Goal: Task Accomplishment & Management: Use online tool/utility

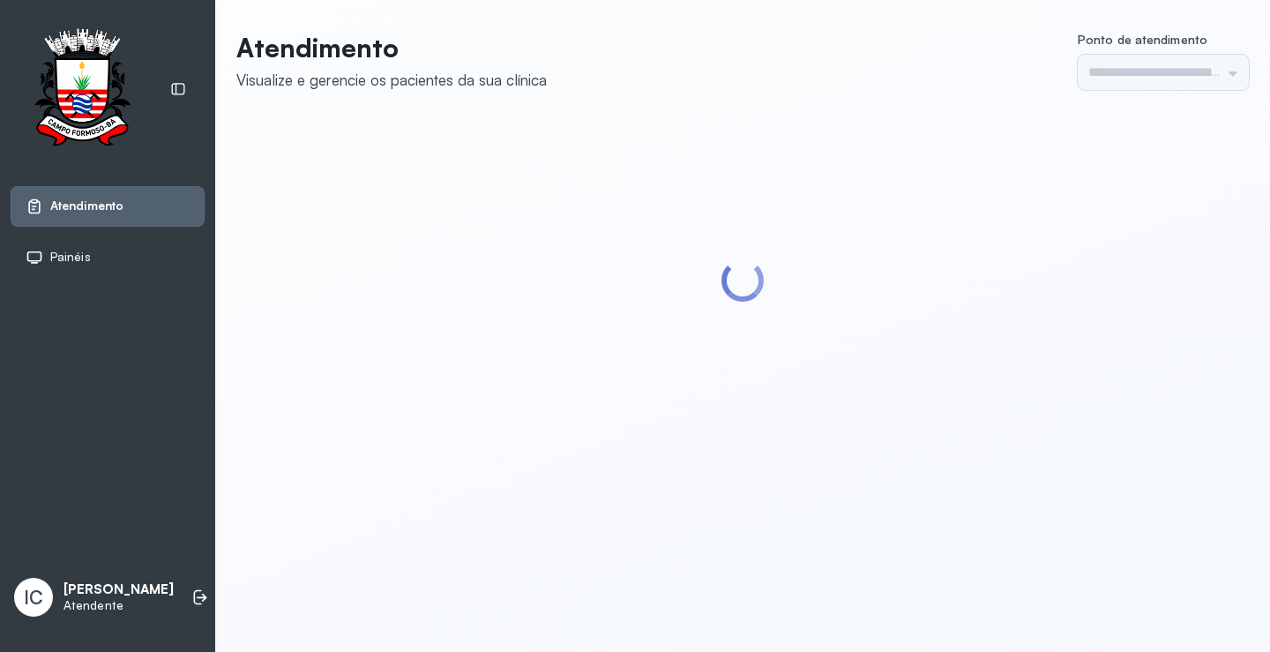
type input "*********"
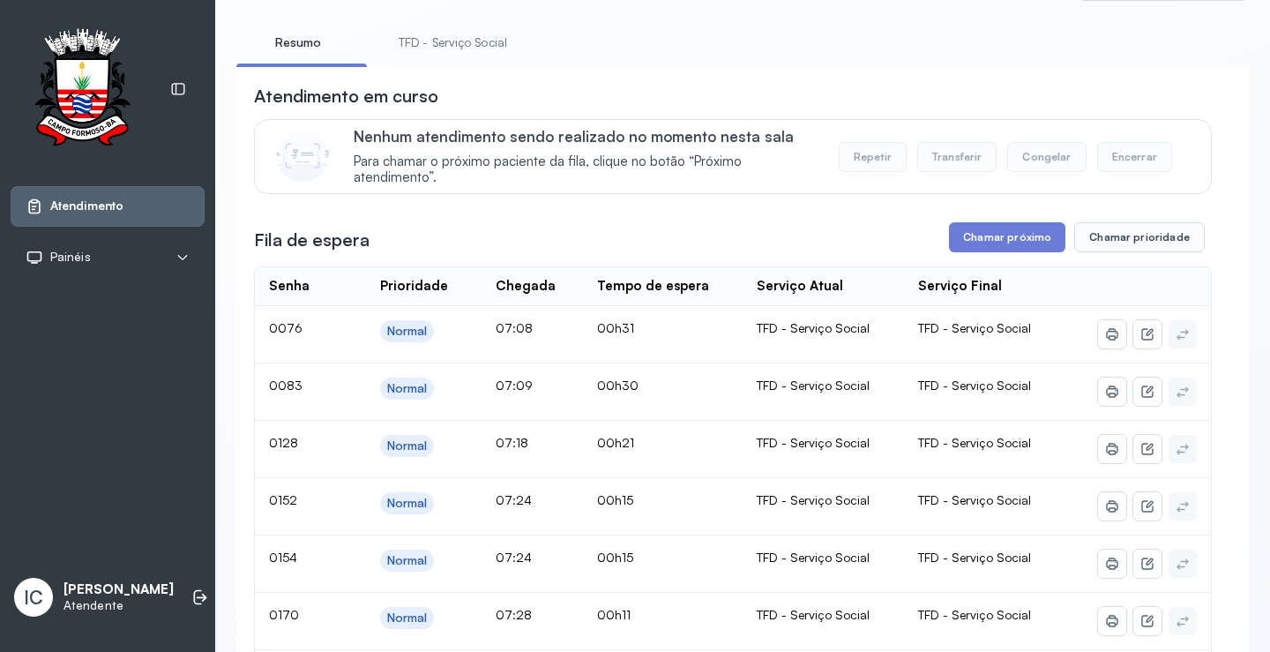
scroll to position [88, 0]
click at [957, 244] on button "Chamar próximo" at bounding box center [1007, 239] width 116 height 30
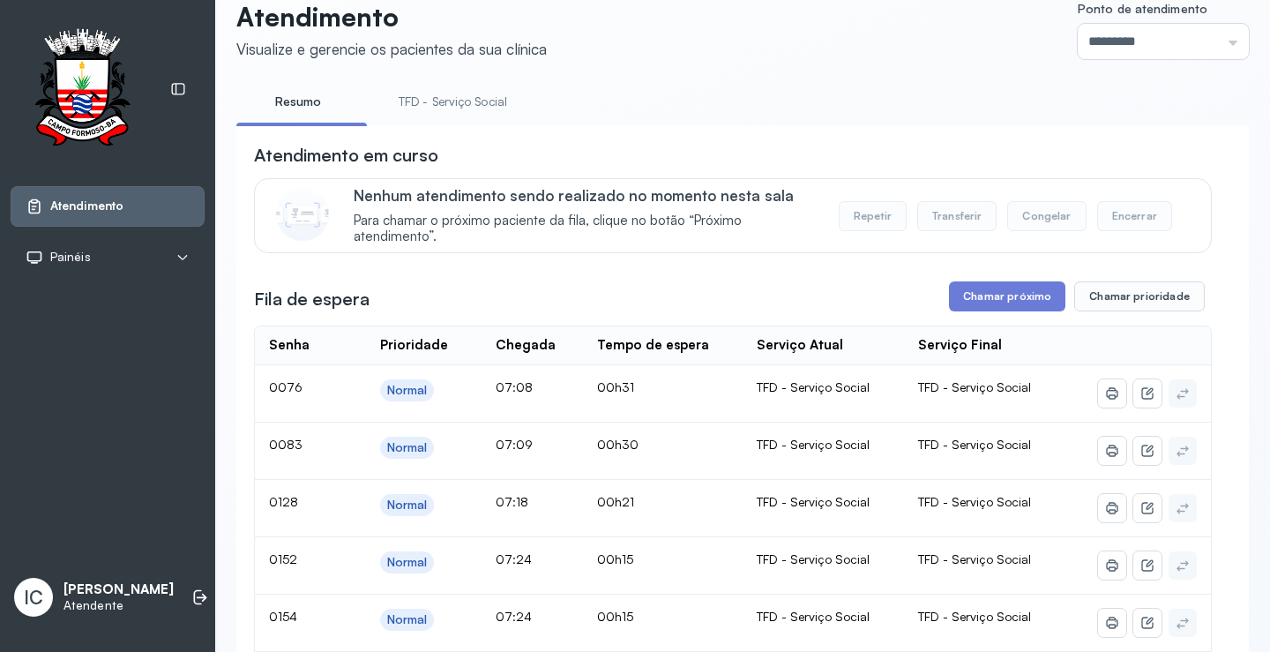
scroll to position [0, 0]
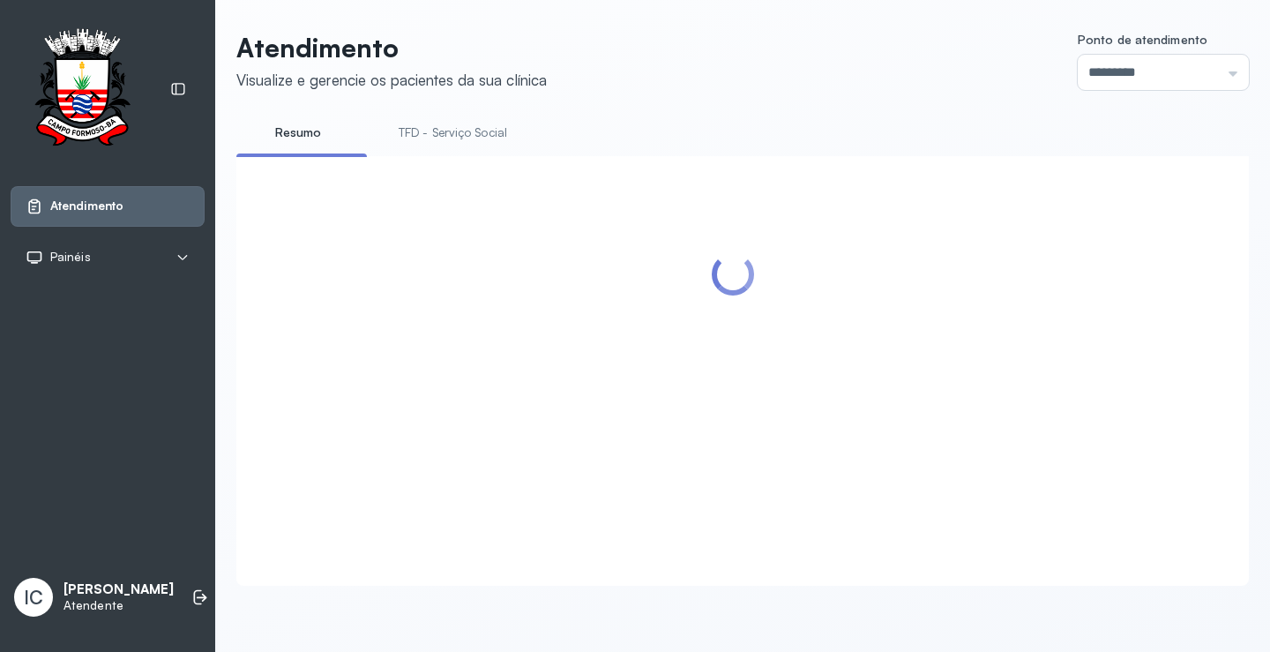
click at [1017, 336] on div at bounding box center [733, 350] width 958 height 352
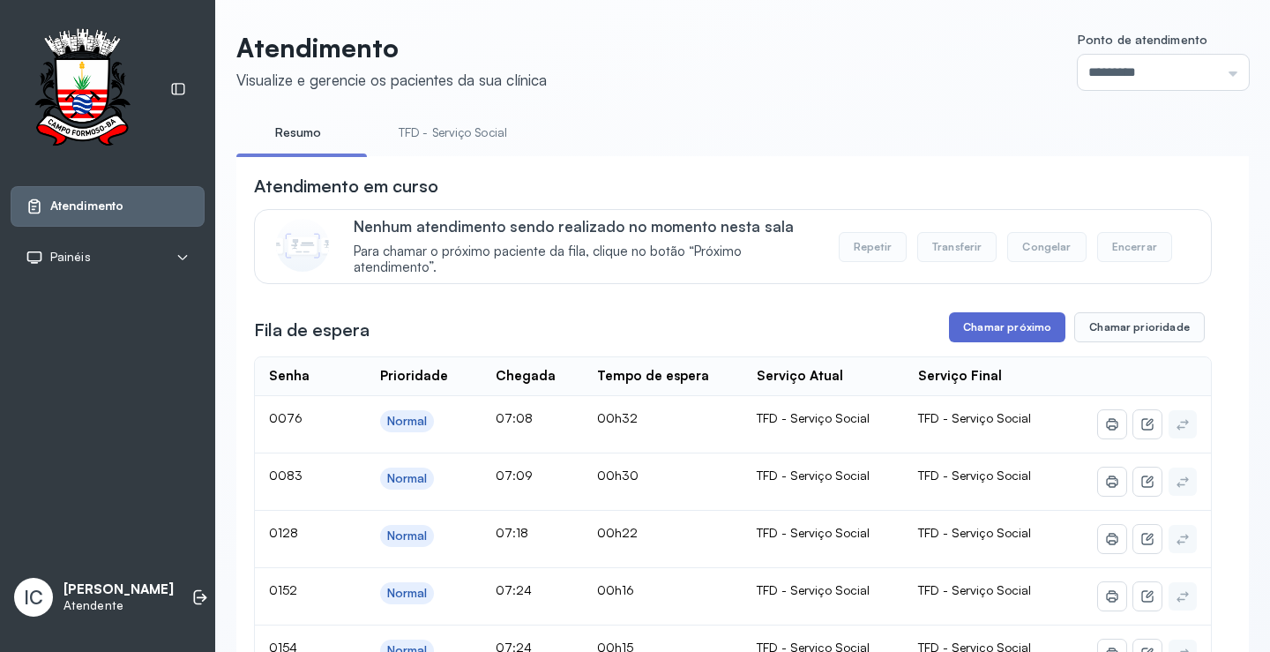
click at [999, 335] on button "Chamar próximo" at bounding box center [1007, 327] width 116 height 30
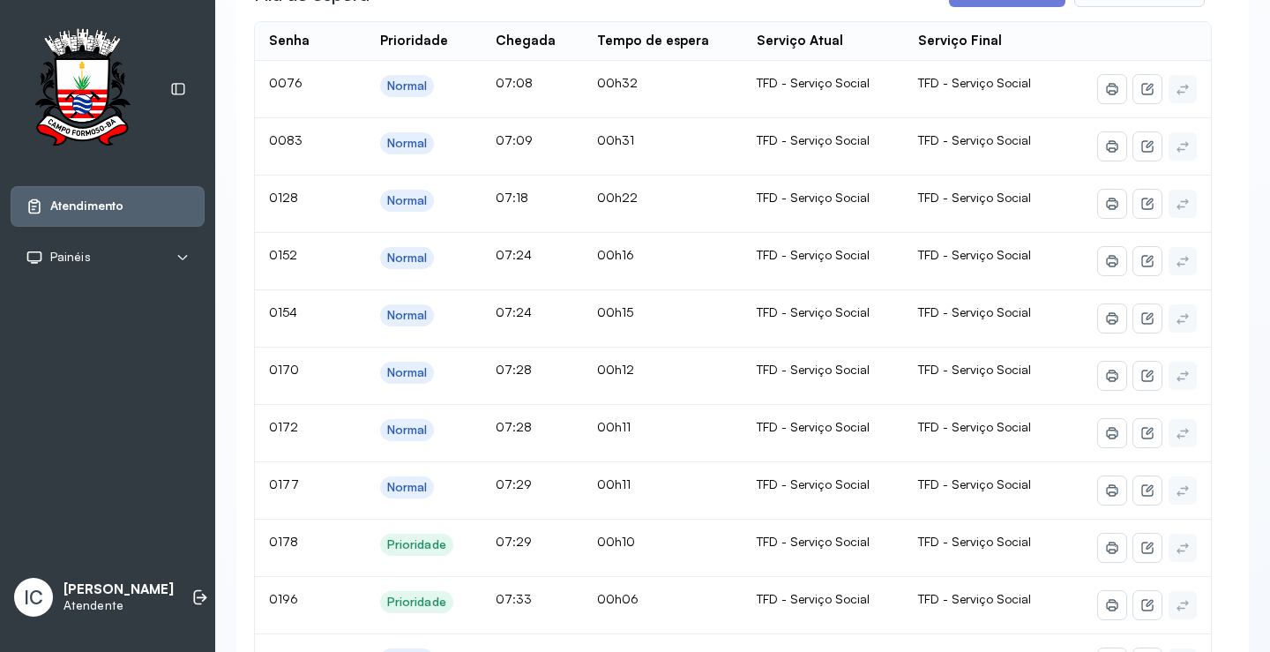
scroll to position [88, 0]
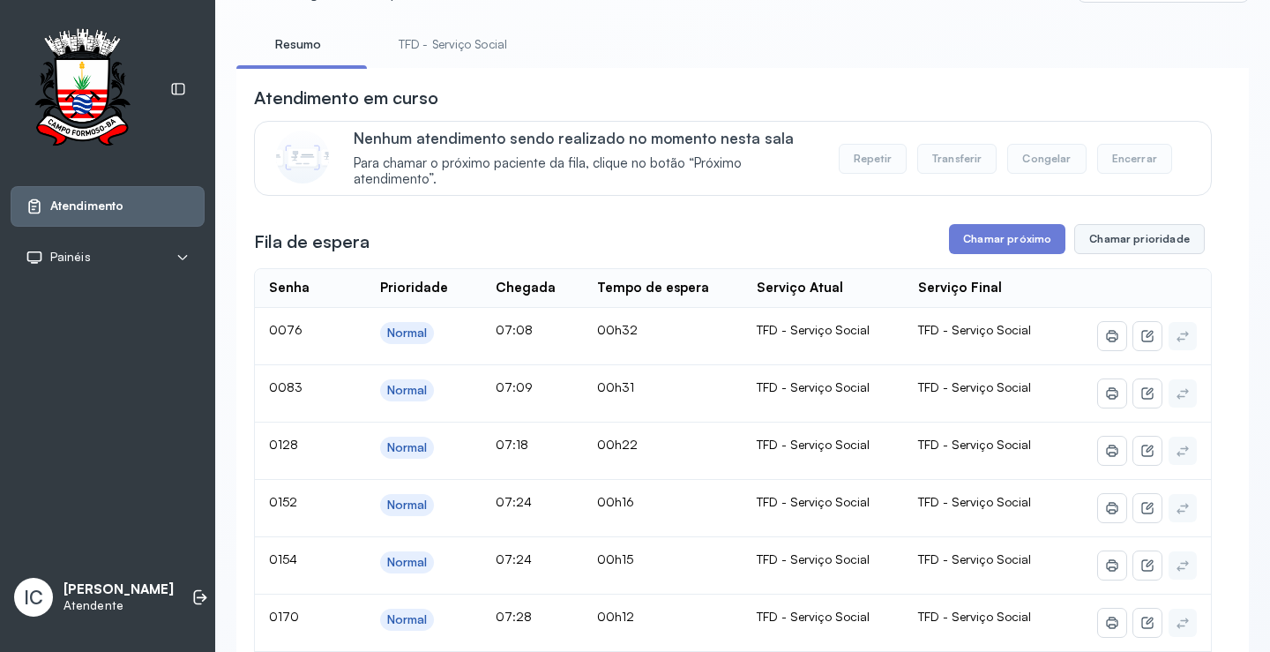
click at [1108, 236] on button "Chamar prioridade" at bounding box center [1139, 239] width 131 height 30
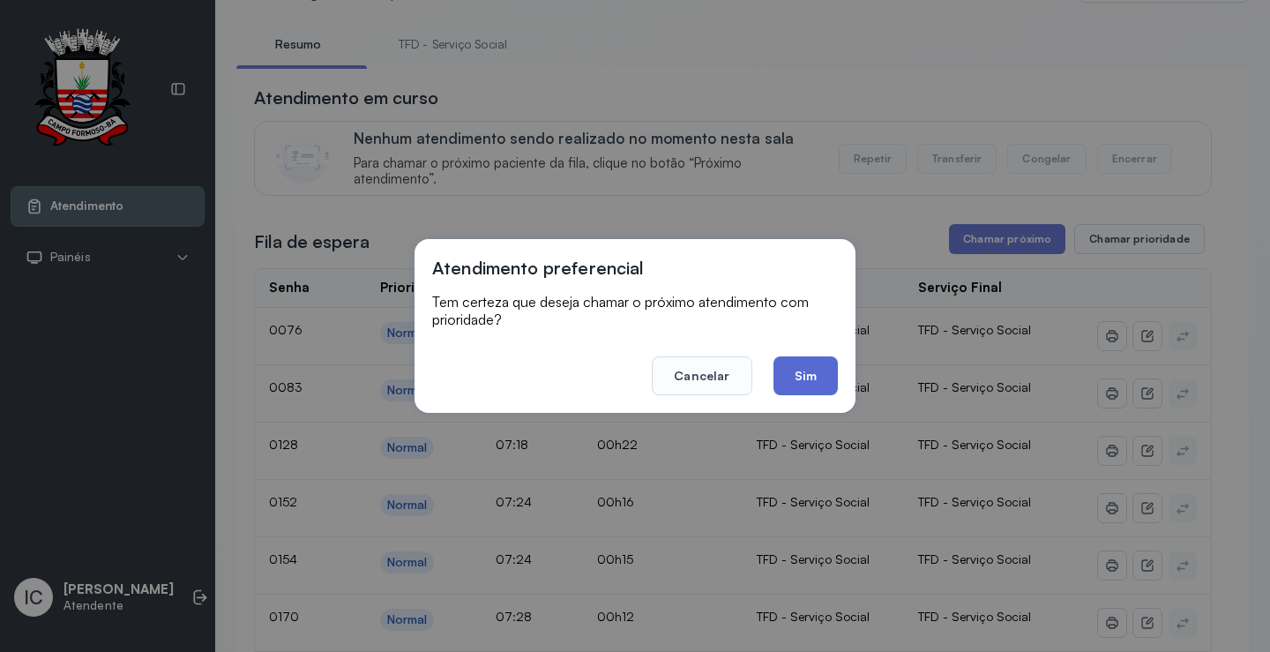
click at [820, 370] on button "Sim" at bounding box center [806, 375] width 64 height 39
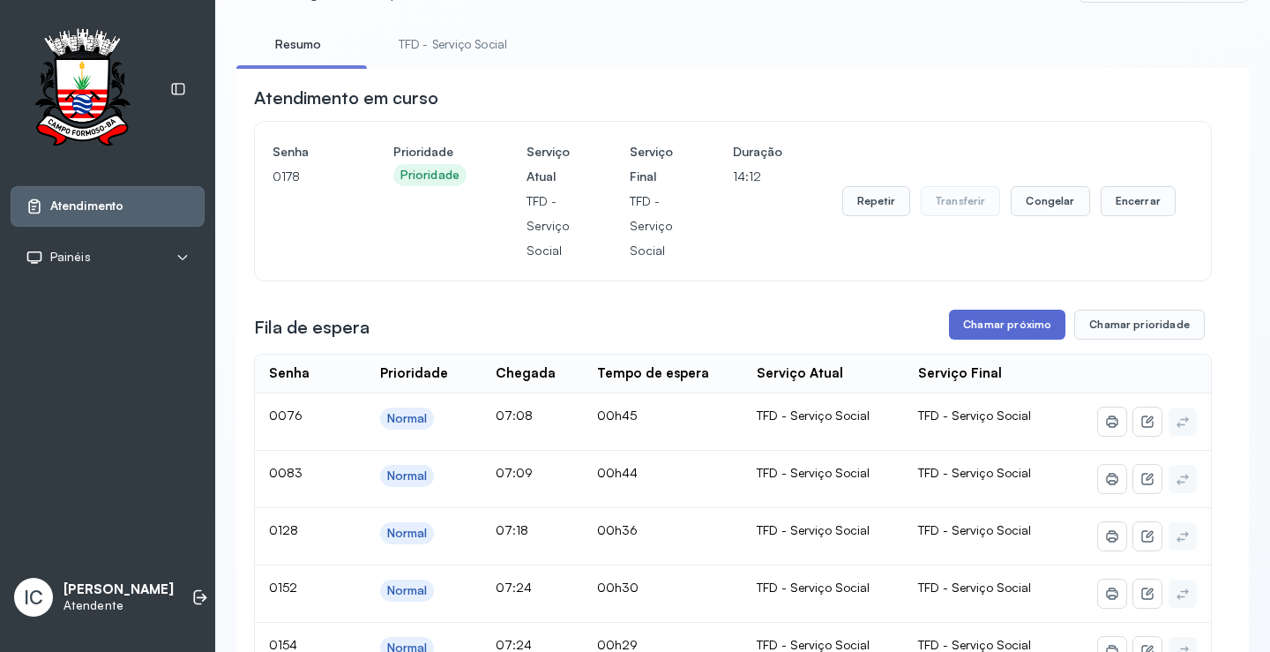
click at [994, 332] on button "Chamar próximo" at bounding box center [1007, 325] width 116 height 30
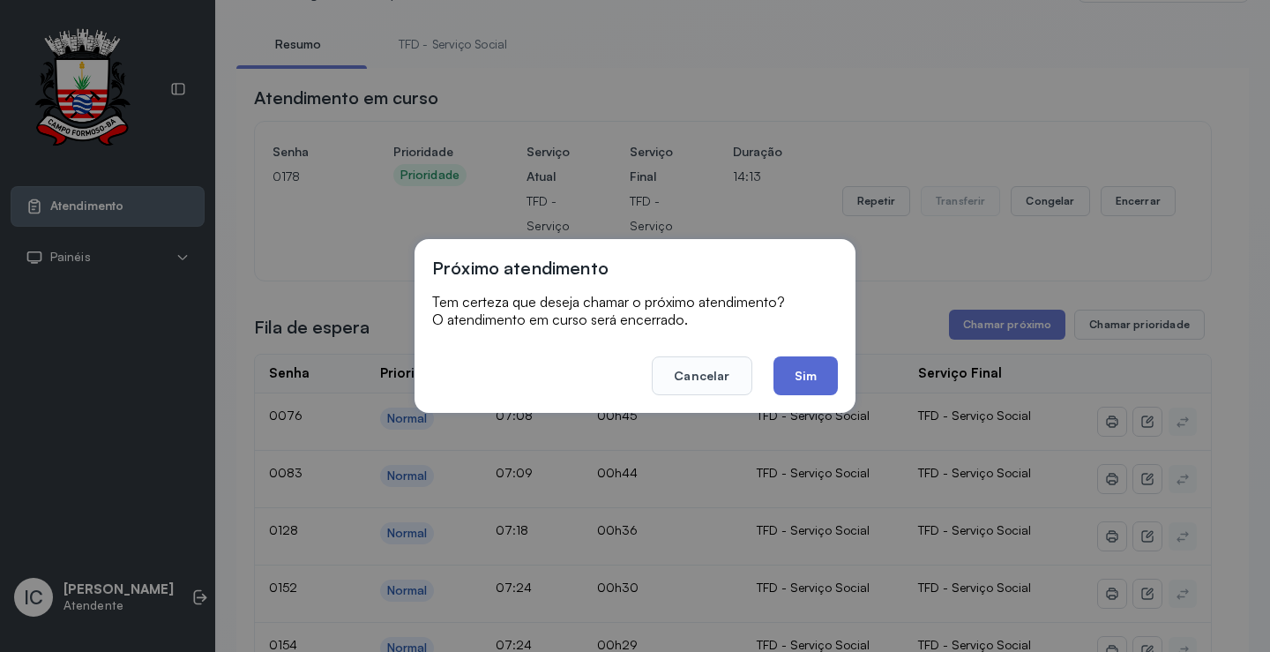
click at [825, 377] on button "Sim" at bounding box center [806, 375] width 64 height 39
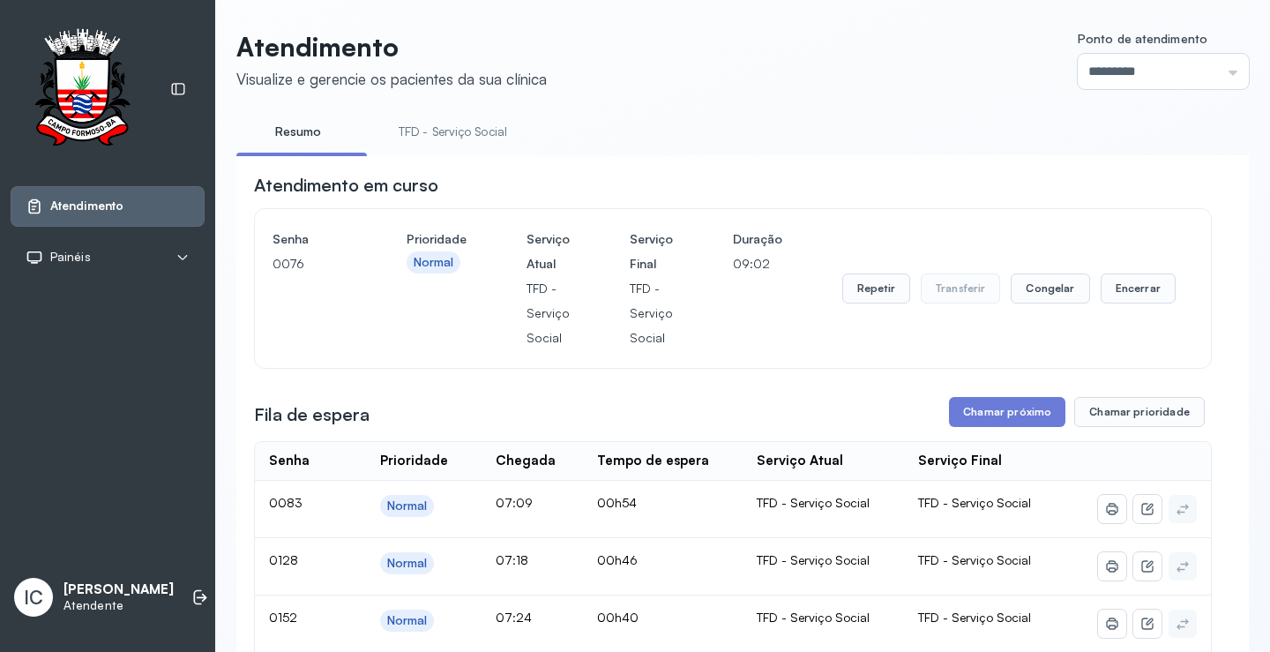
scroll to position [125, 0]
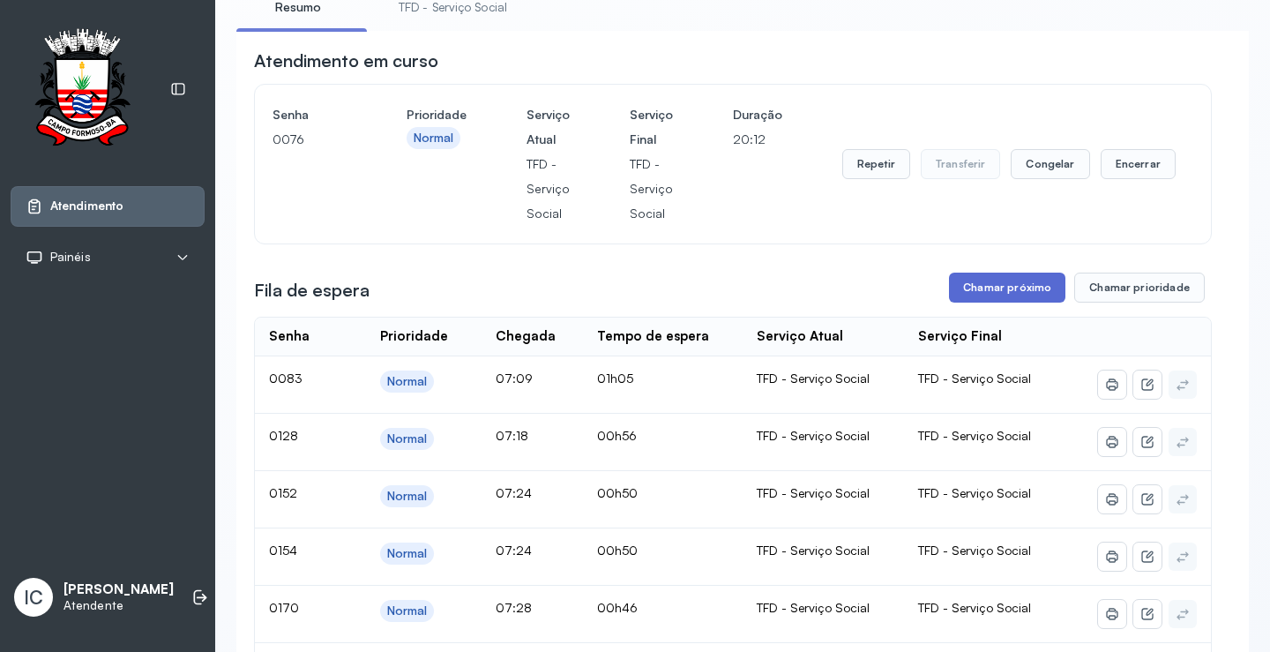
click at [1028, 295] on button "Chamar próximo" at bounding box center [1007, 288] width 116 height 30
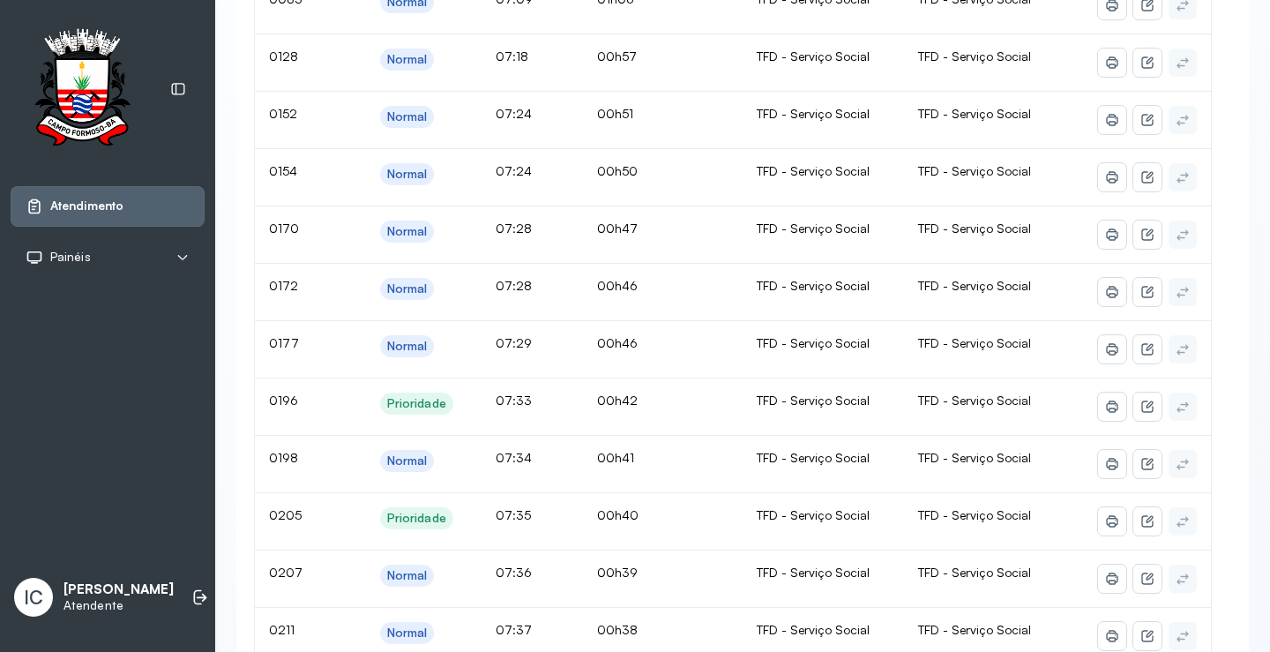
scroll to position [0, 0]
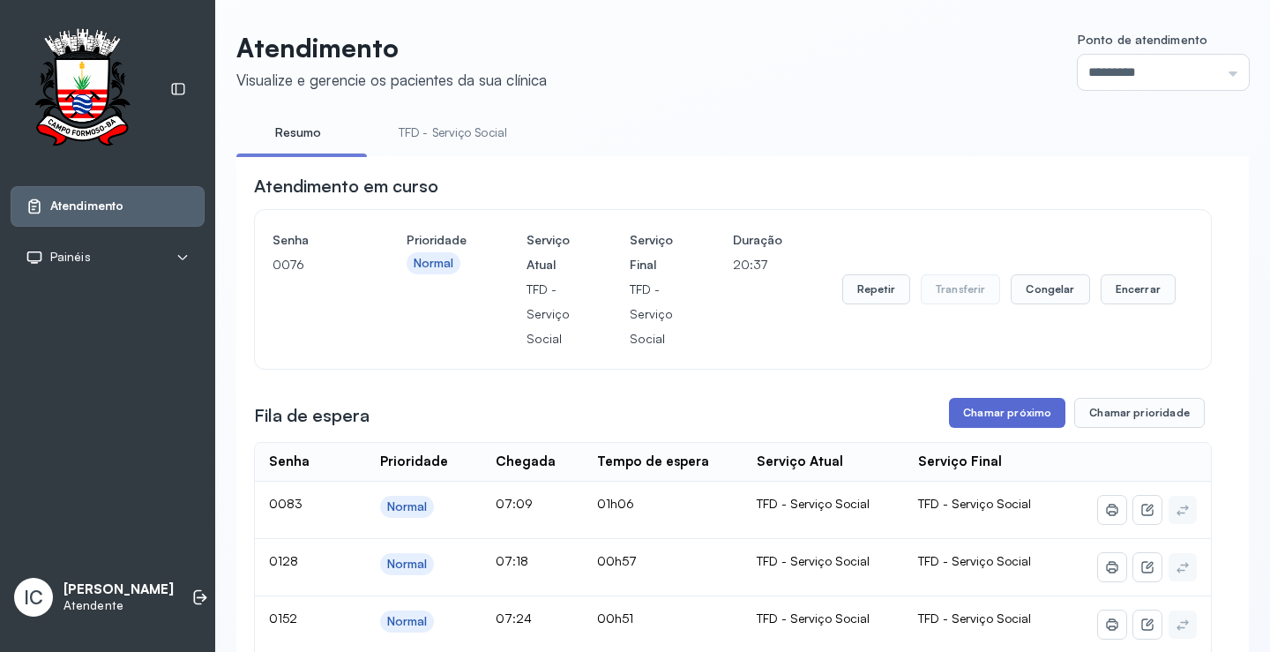
click at [987, 423] on button "Chamar próximo" at bounding box center [1007, 413] width 116 height 30
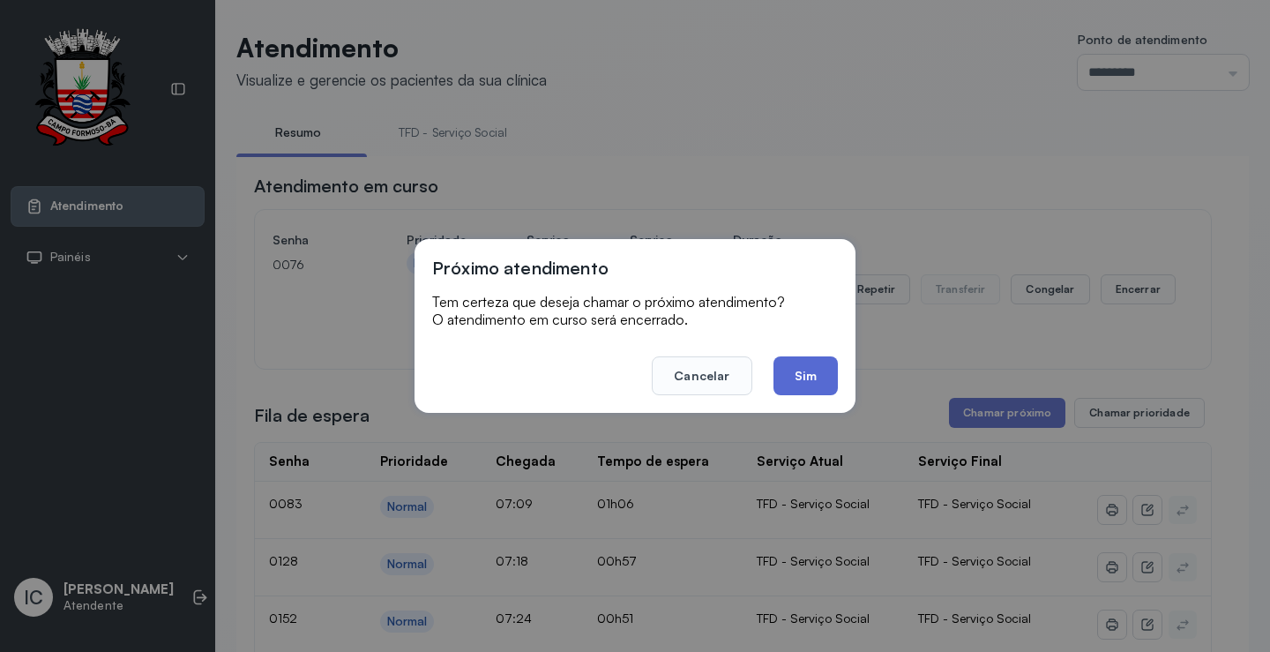
click at [823, 378] on button "Sim" at bounding box center [806, 375] width 64 height 39
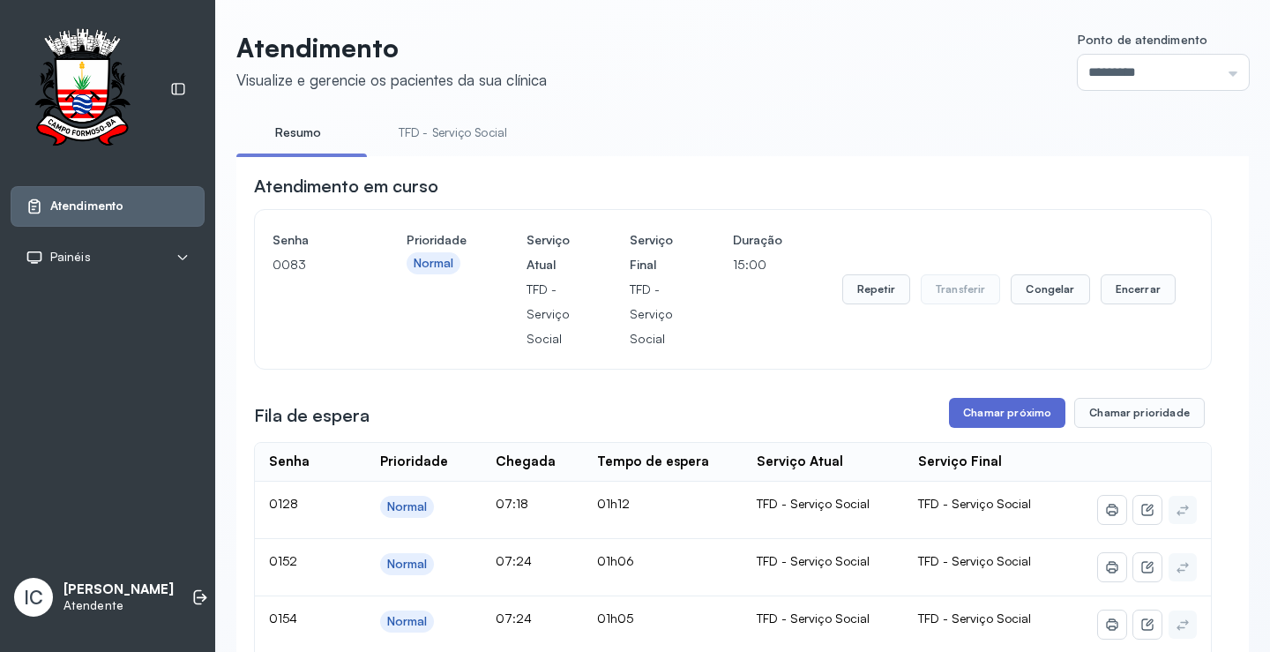
click at [1036, 422] on button "Chamar próximo" at bounding box center [1007, 413] width 116 height 30
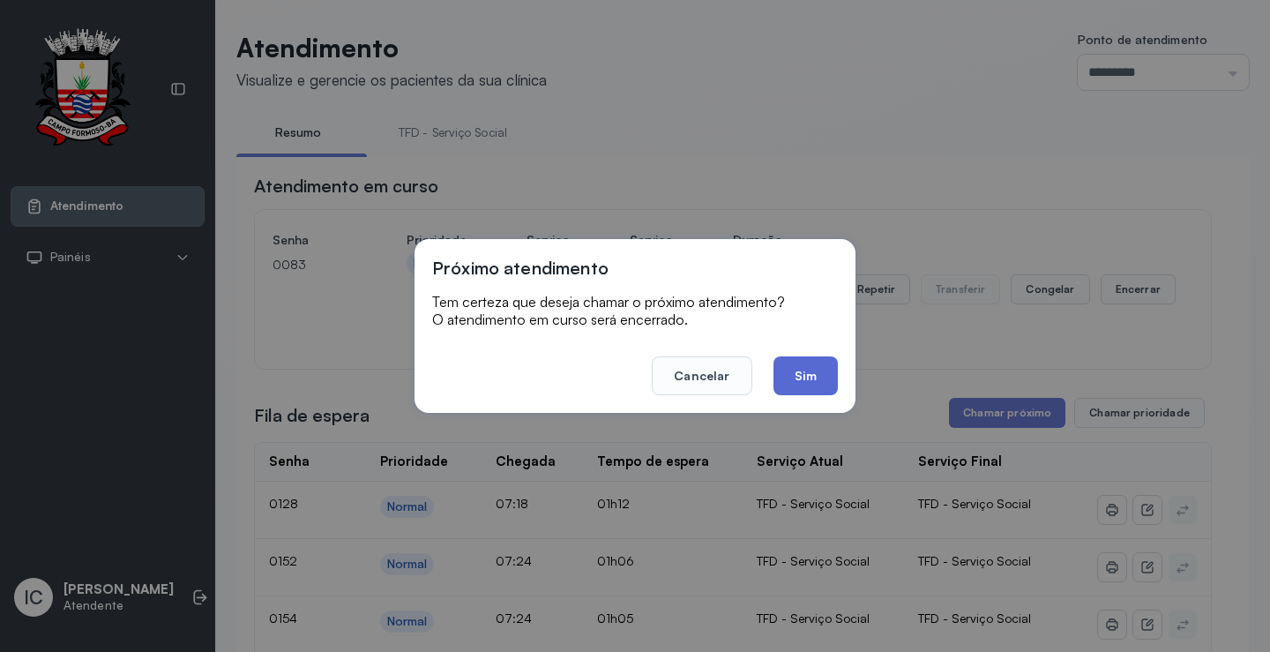
click at [826, 373] on button "Sim" at bounding box center [806, 375] width 64 height 39
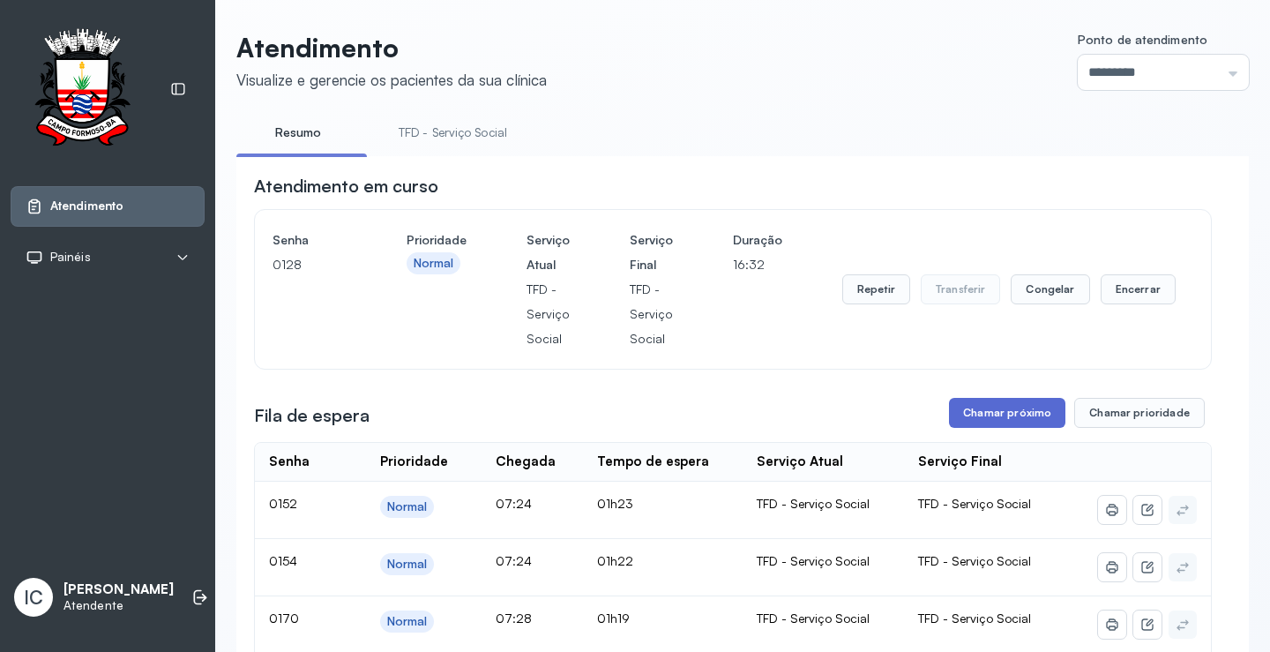
click at [1001, 424] on button "Chamar próximo" at bounding box center [1007, 413] width 116 height 30
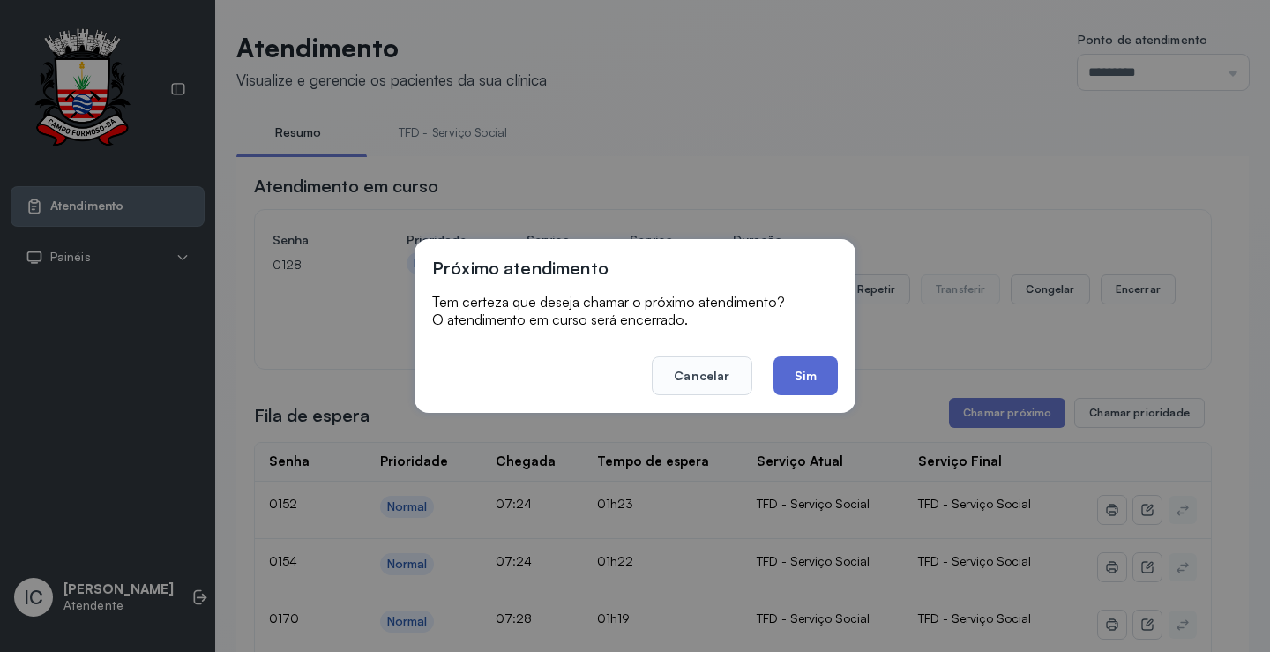
click at [818, 373] on button "Sim" at bounding box center [806, 375] width 64 height 39
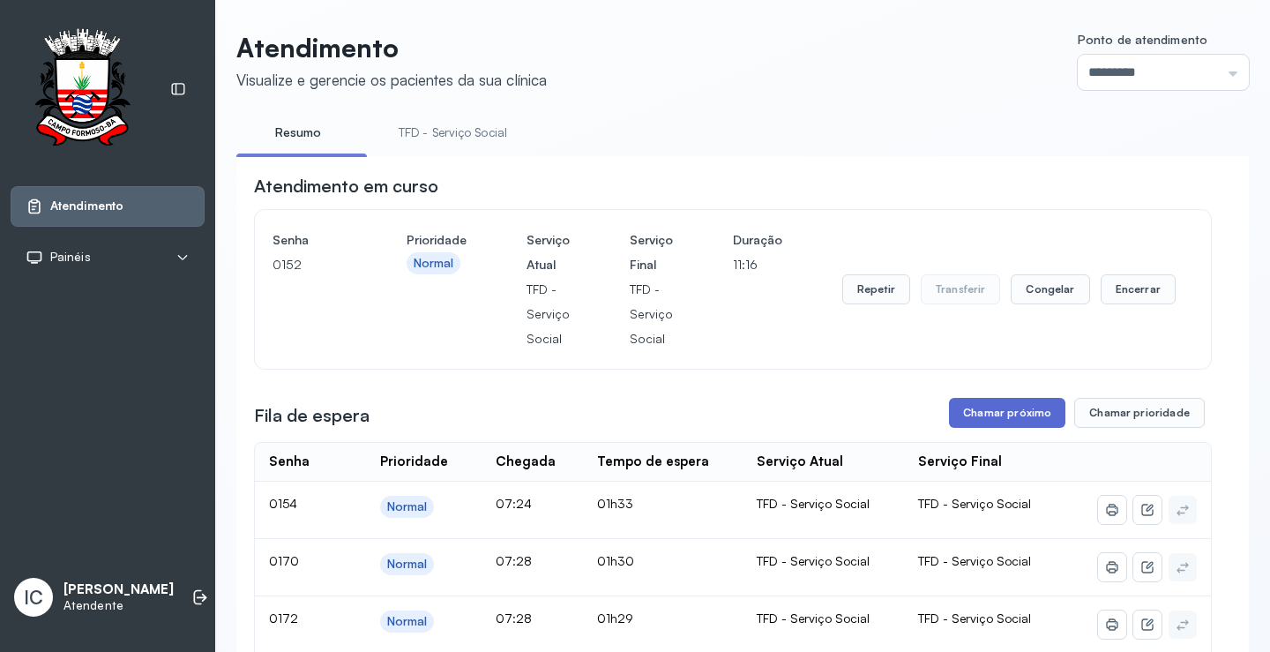
click at [975, 424] on button "Chamar próximo" at bounding box center [1007, 413] width 116 height 30
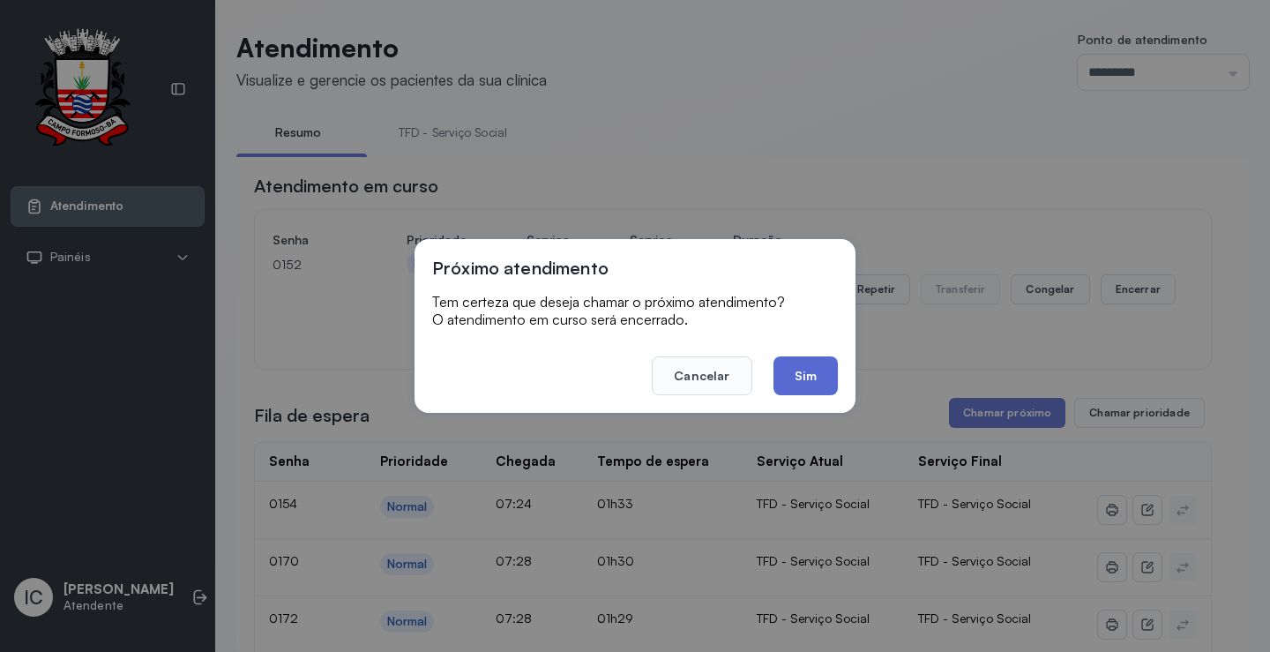
click at [786, 378] on button "Sim" at bounding box center [806, 375] width 64 height 39
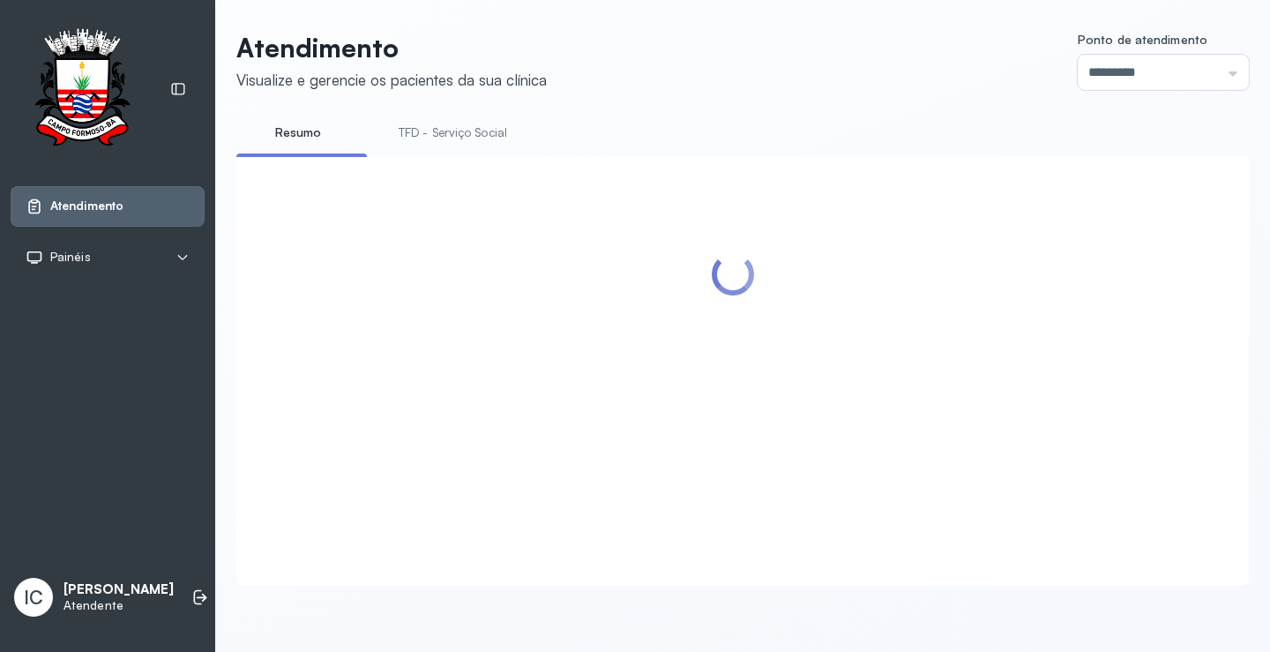
scroll to position [88, 0]
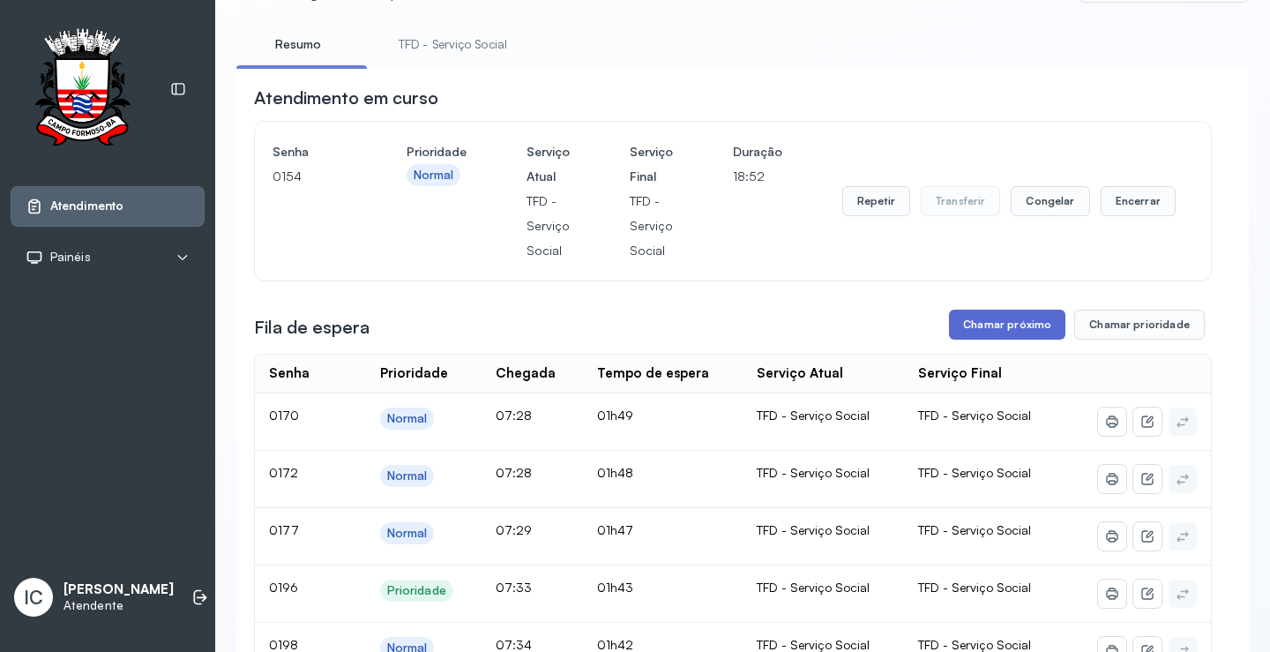
click at [1016, 327] on button "Chamar próximo" at bounding box center [1007, 325] width 116 height 30
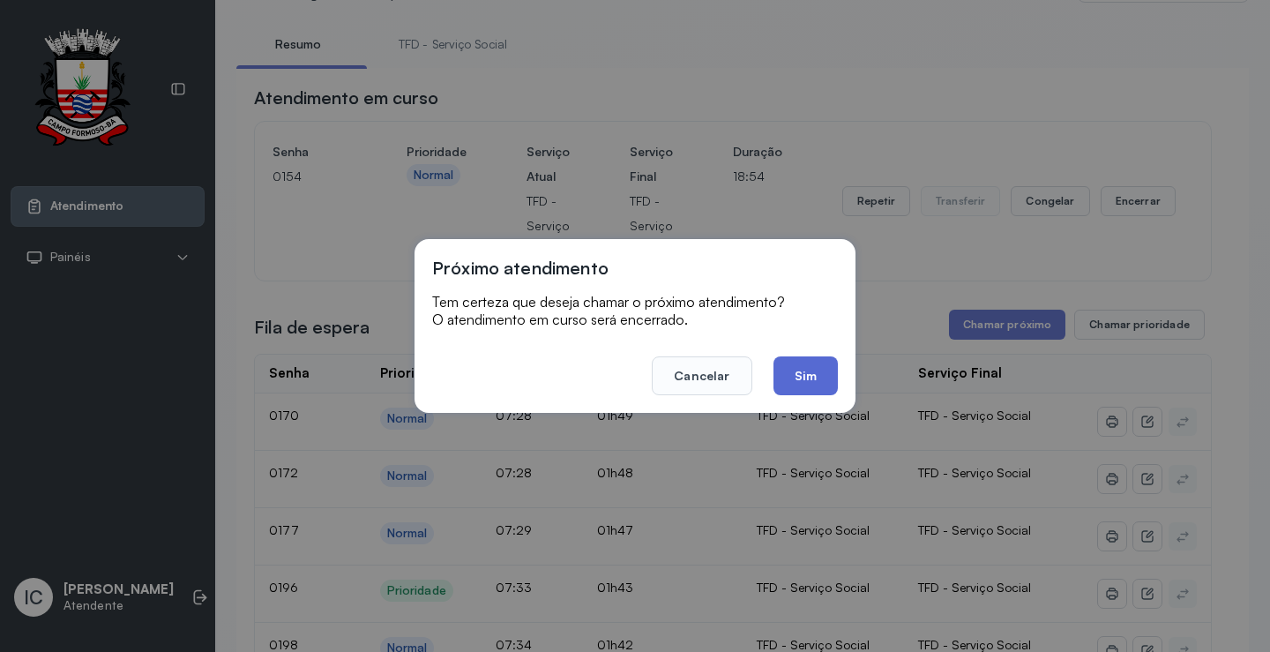
click at [808, 378] on button "Sim" at bounding box center [806, 375] width 64 height 39
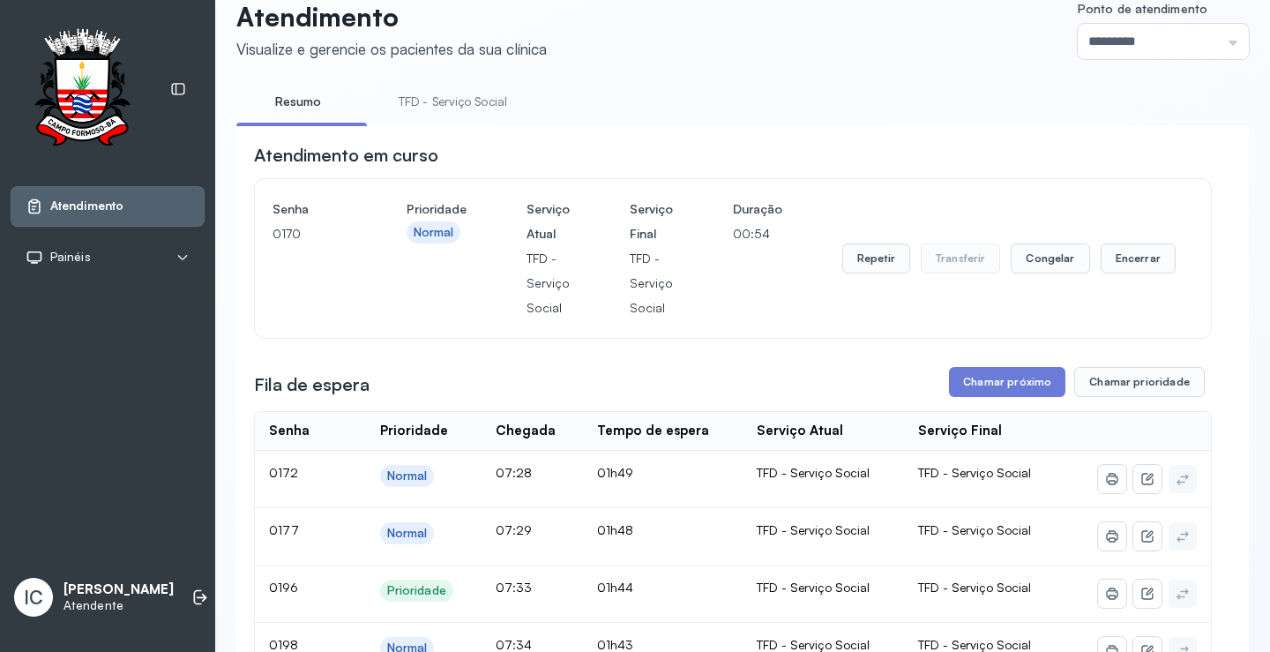
scroll to position [0, 0]
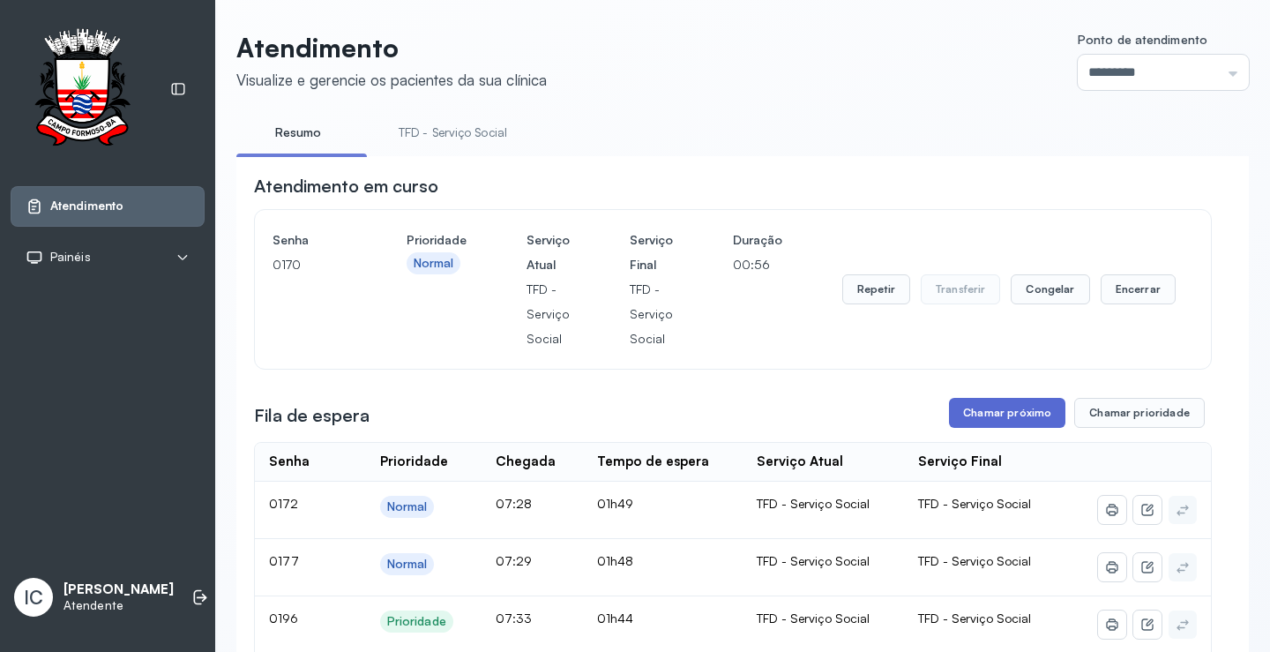
click at [986, 423] on button "Chamar próximo" at bounding box center [1007, 413] width 116 height 30
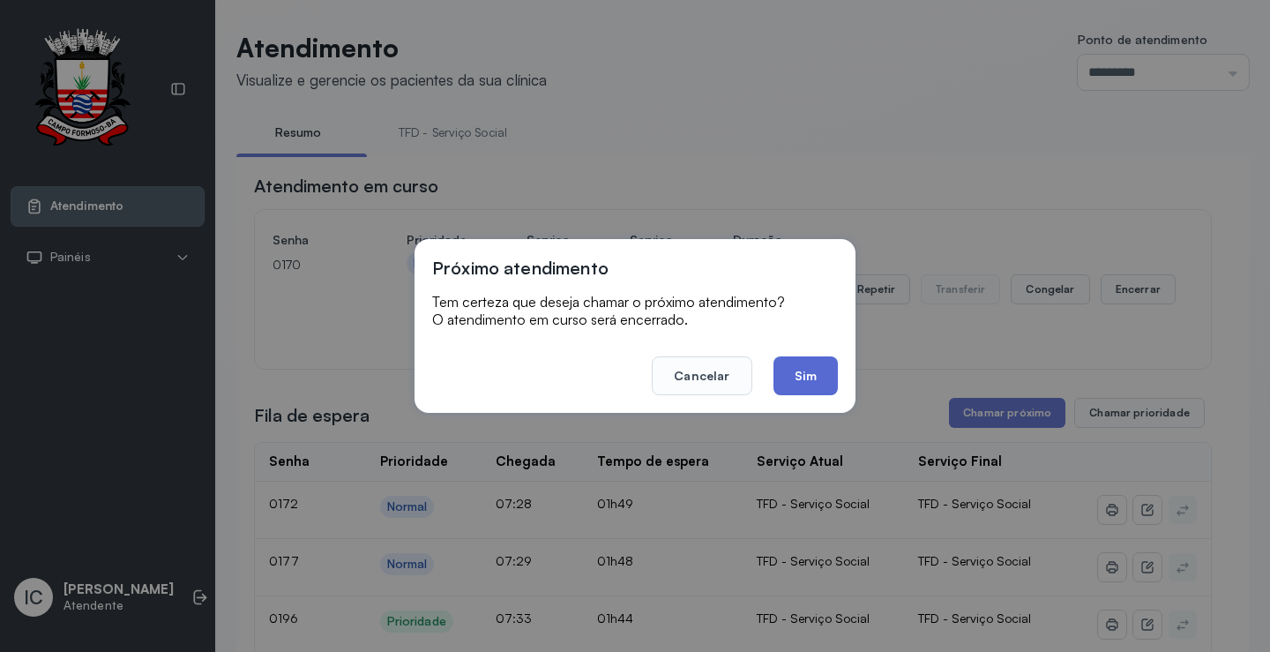
click at [794, 381] on button "Sim" at bounding box center [806, 375] width 64 height 39
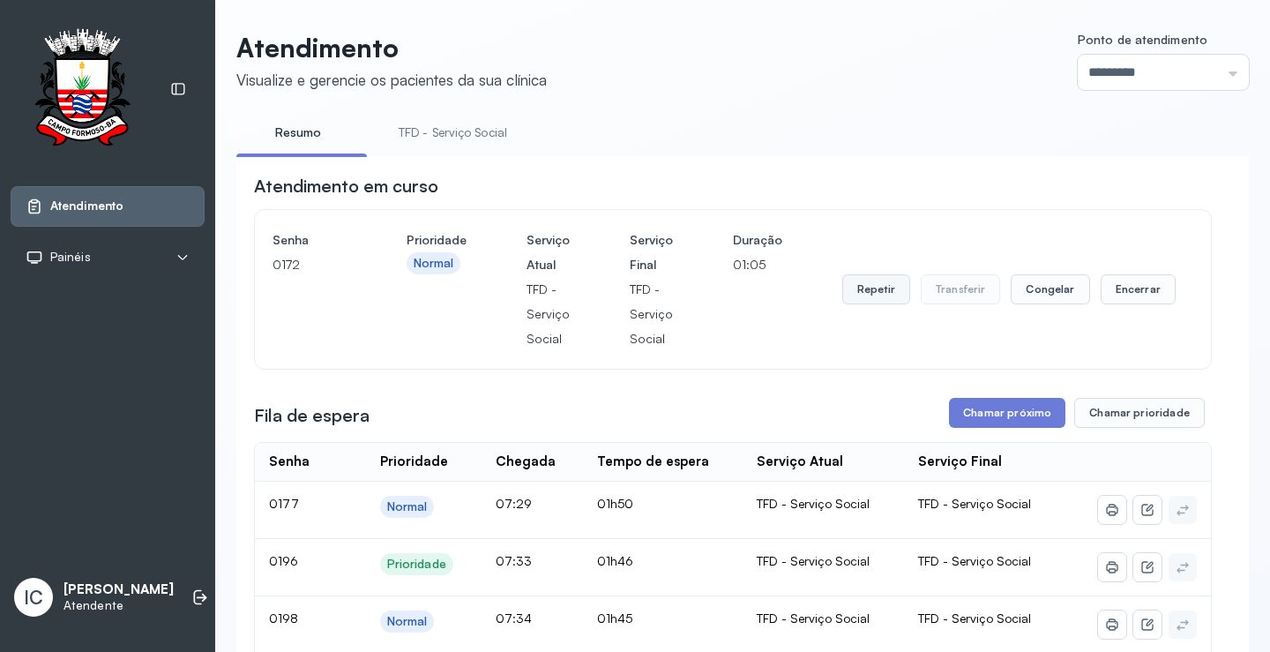
click at [863, 295] on button "Repetir" at bounding box center [876, 289] width 68 height 30
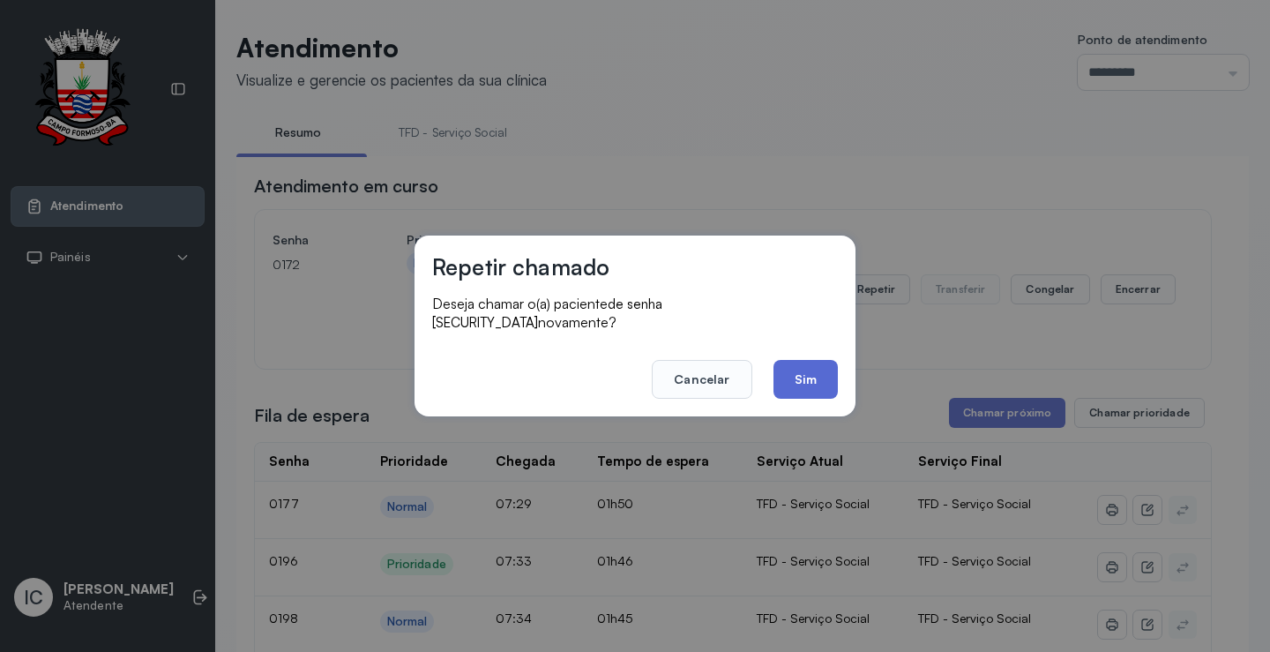
click at [792, 371] on button "Sim" at bounding box center [806, 379] width 64 height 39
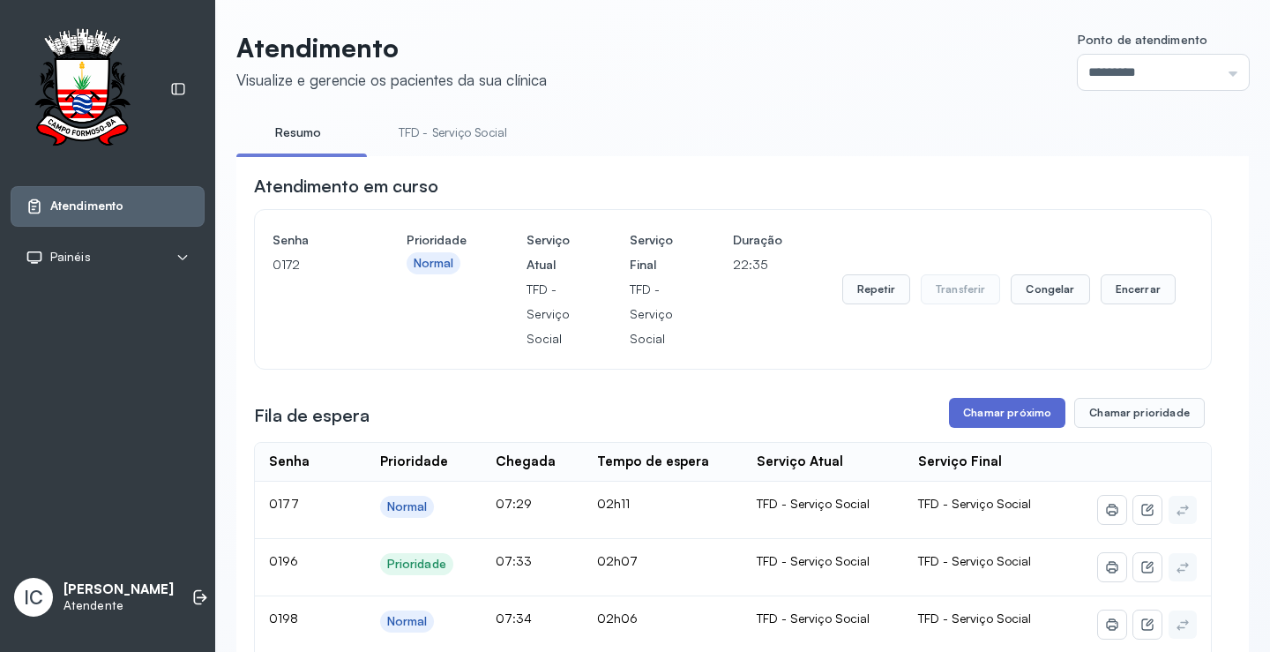
click at [985, 412] on button "Chamar próximo" at bounding box center [1007, 413] width 116 height 30
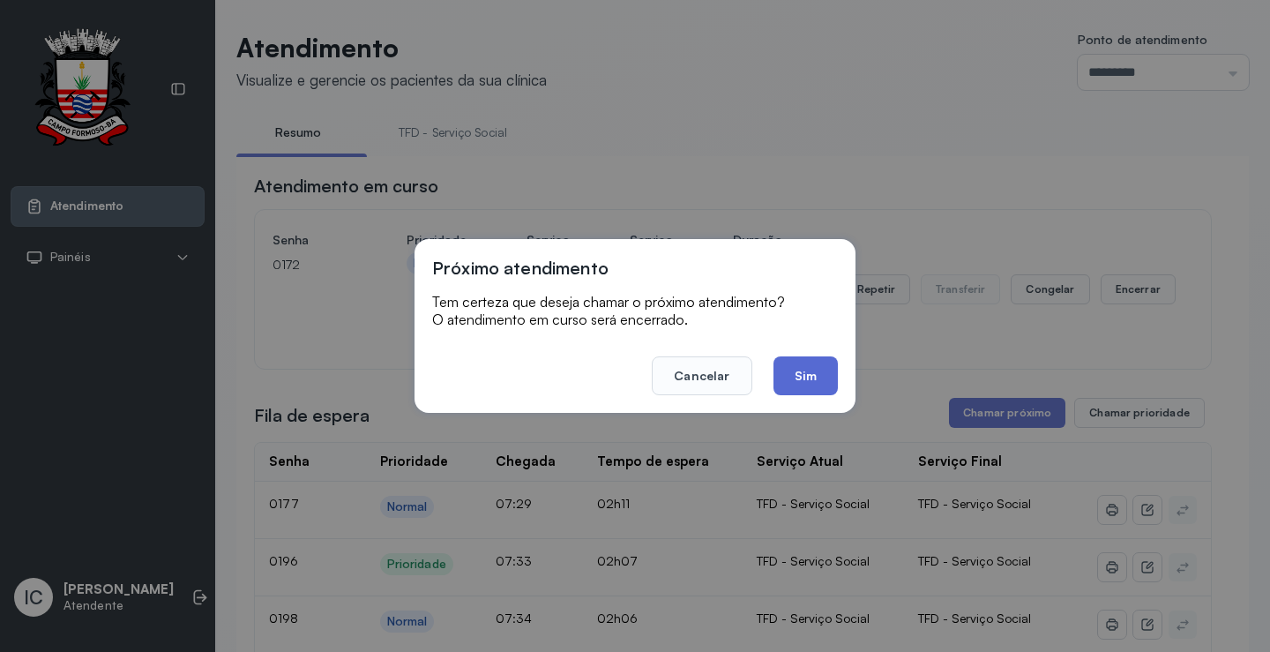
click at [812, 377] on button "Sim" at bounding box center [806, 375] width 64 height 39
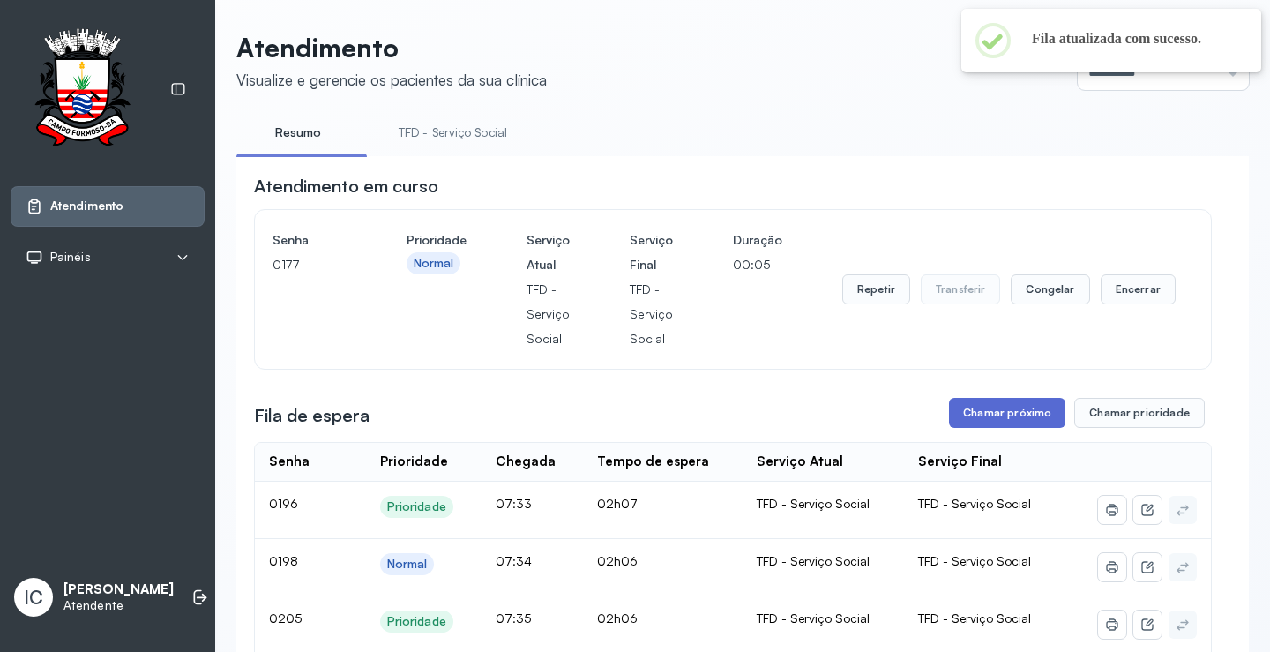
click at [1021, 415] on button "Chamar próximo" at bounding box center [1007, 413] width 116 height 30
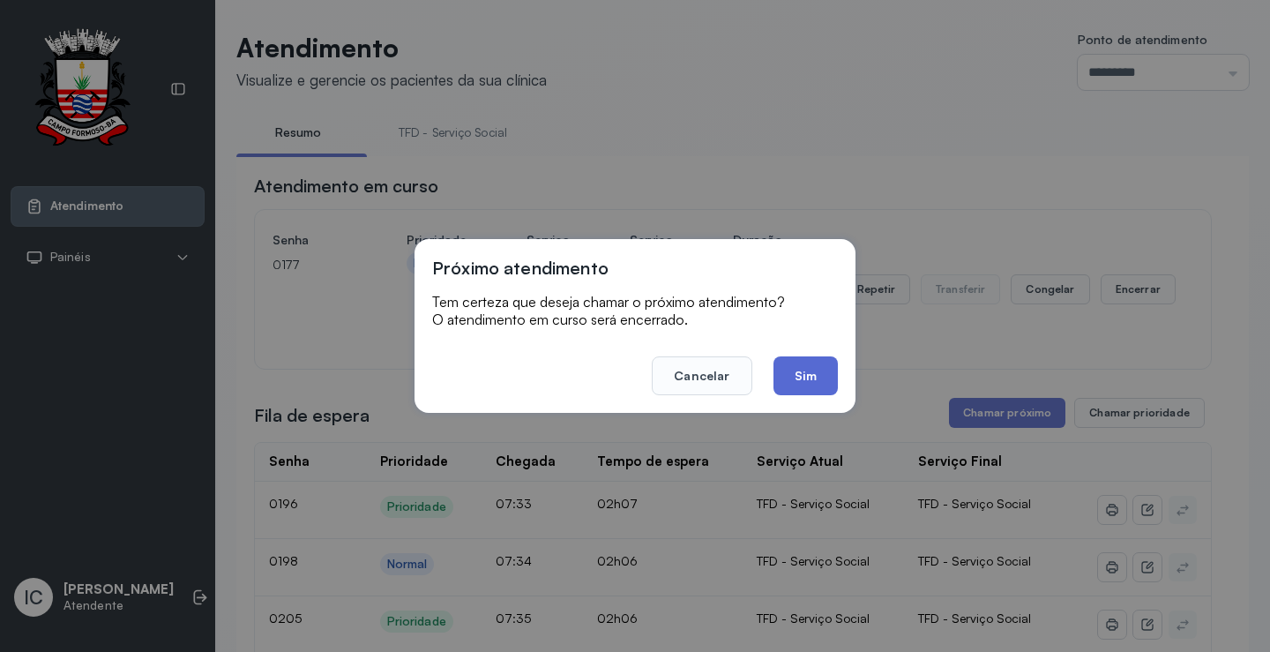
click at [799, 374] on button "Sim" at bounding box center [806, 375] width 64 height 39
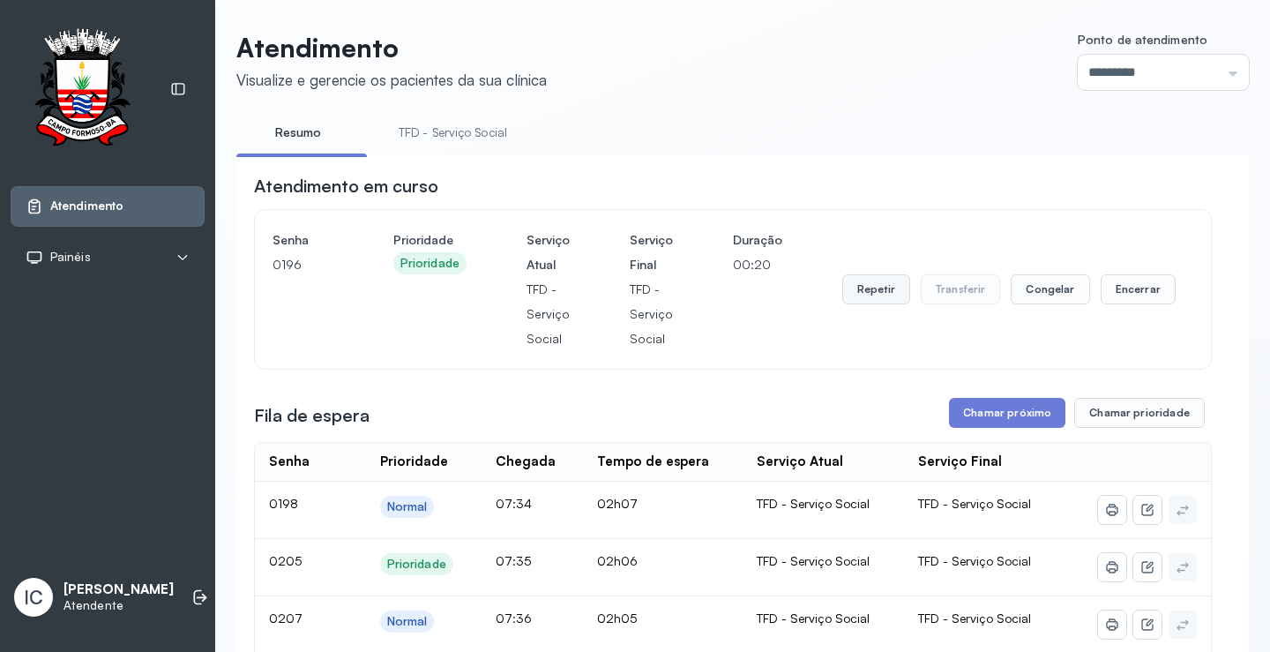
click at [882, 300] on button "Repetir" at bounding box center [876, 289] width 68 height 30
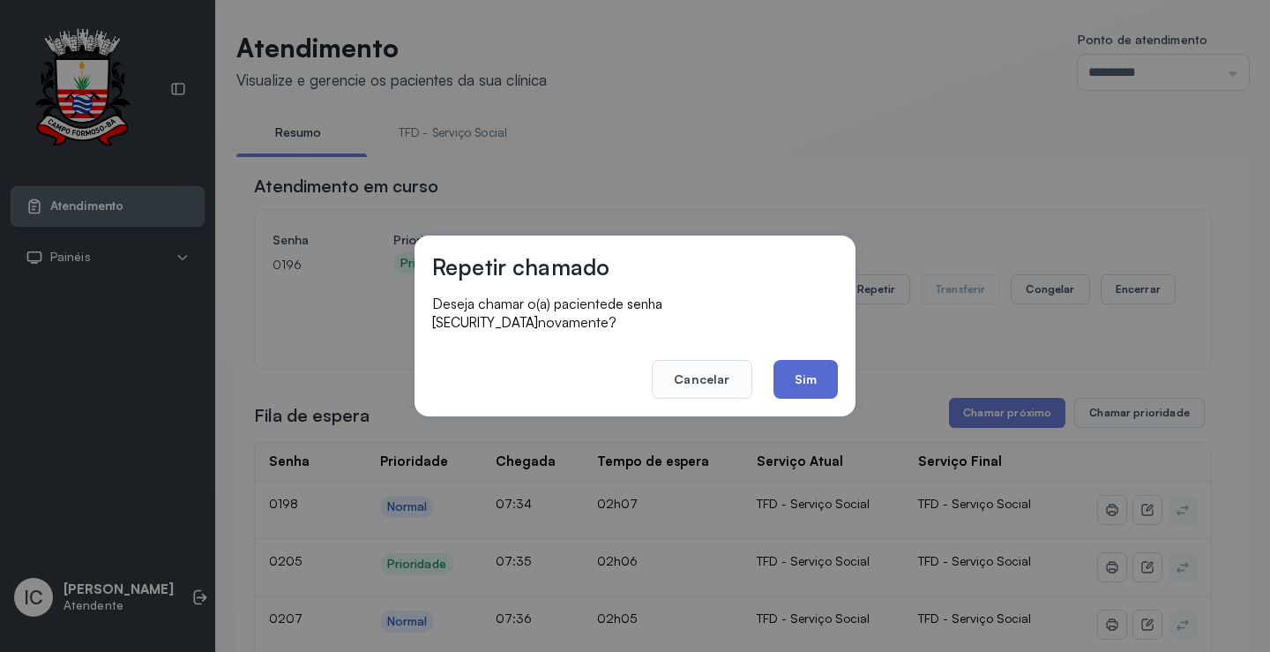
click at [812, 361] on button "Sim" at bounding box center [806, 379] width 64 height 39
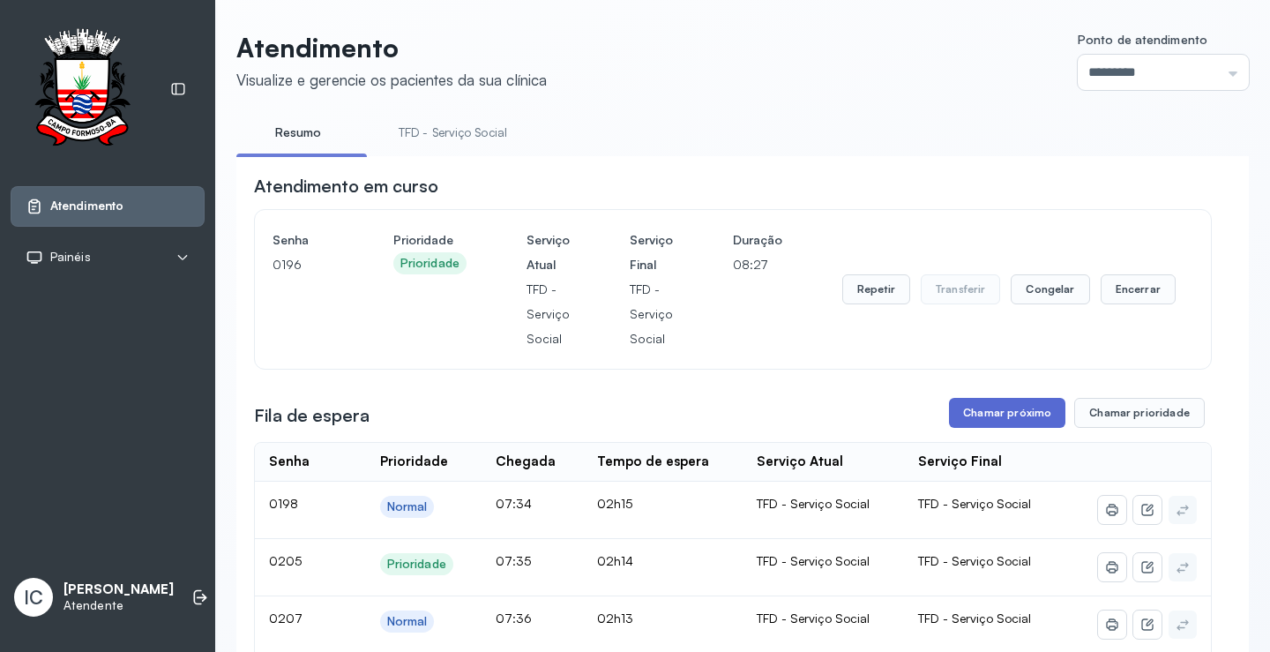
click at [987, 408] on button "Chamar próximo" at bounding box center [1007, 413] width 116 height 30
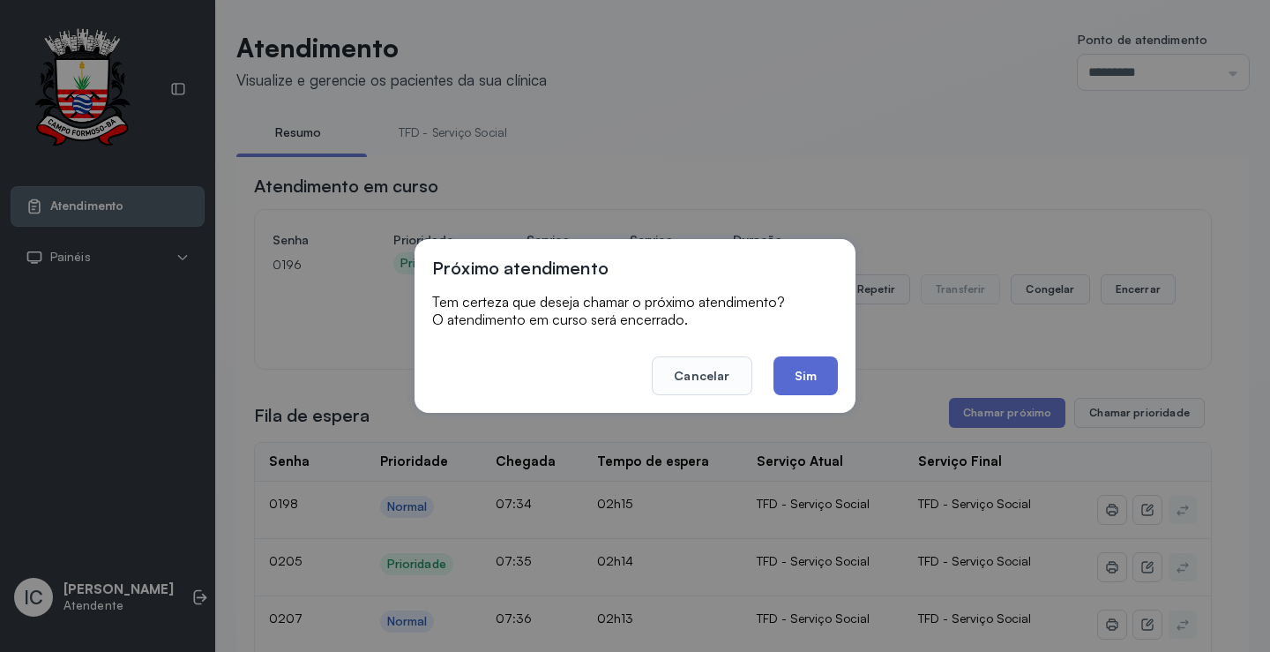
click at [827, 374] on button "Sim" at bounding box center [806, 375] width 64 height 39
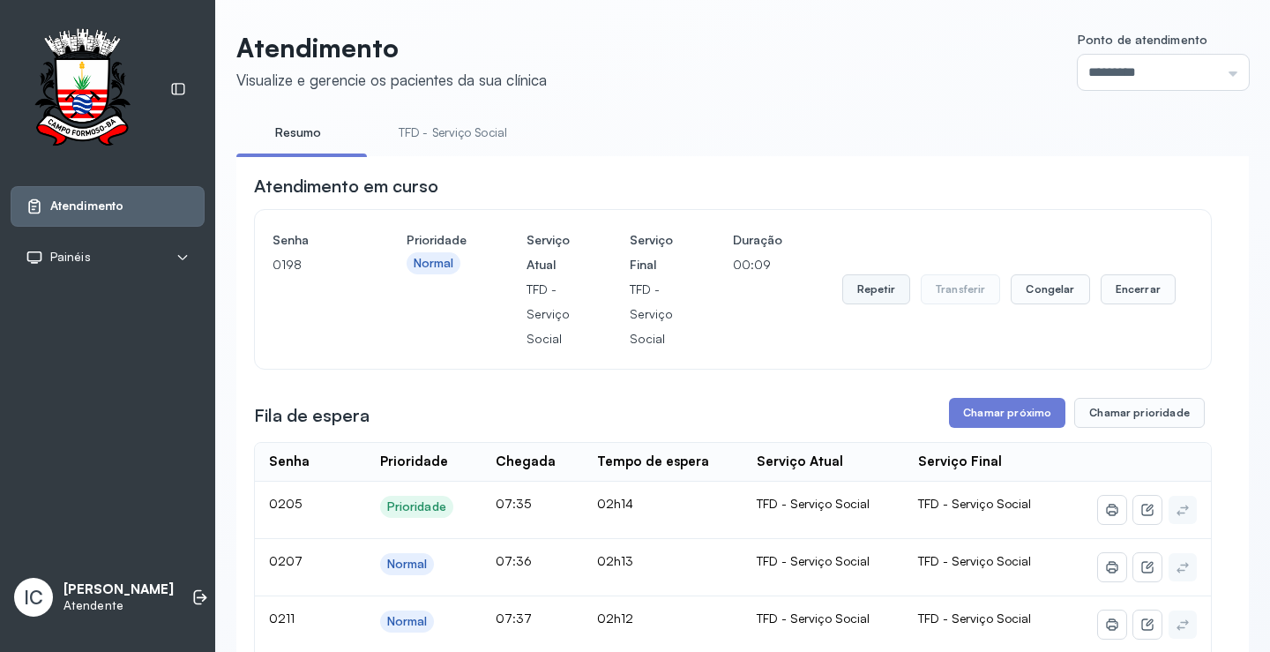
click at [880, 300] on button "Repetir" at bounding box center [876, 289] width 68 height 30
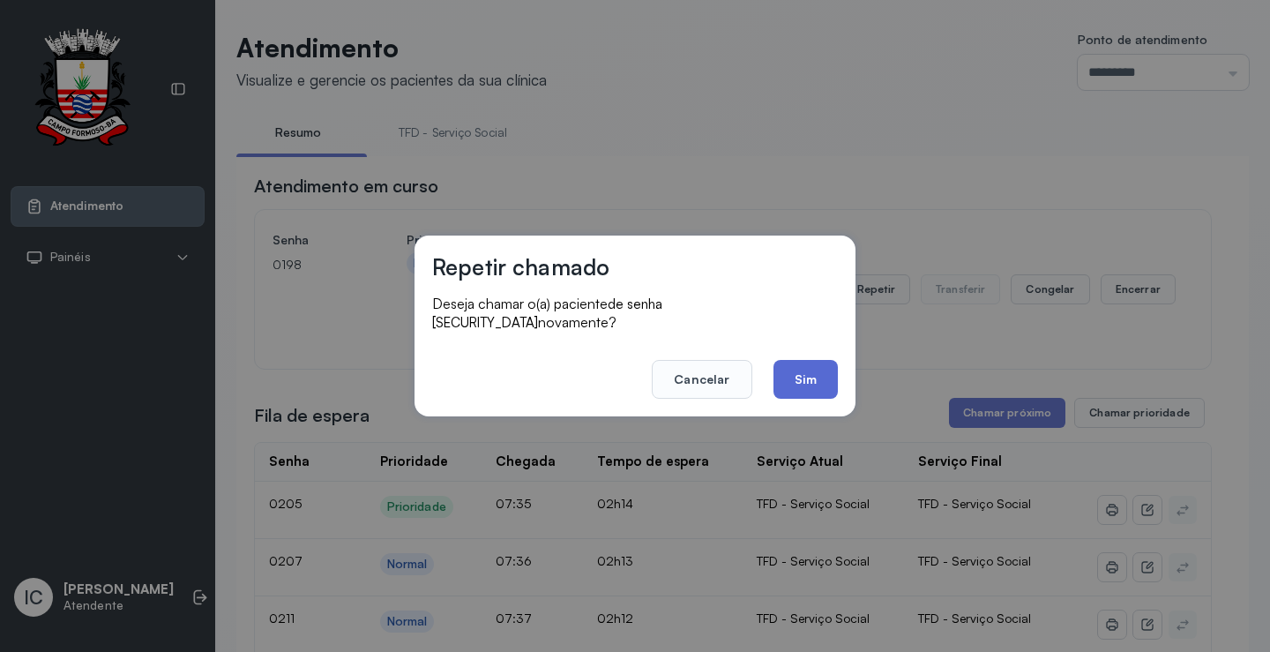
click at [782, 371] on button "Sim" at bounding box center [806, 379] width 64 height 39
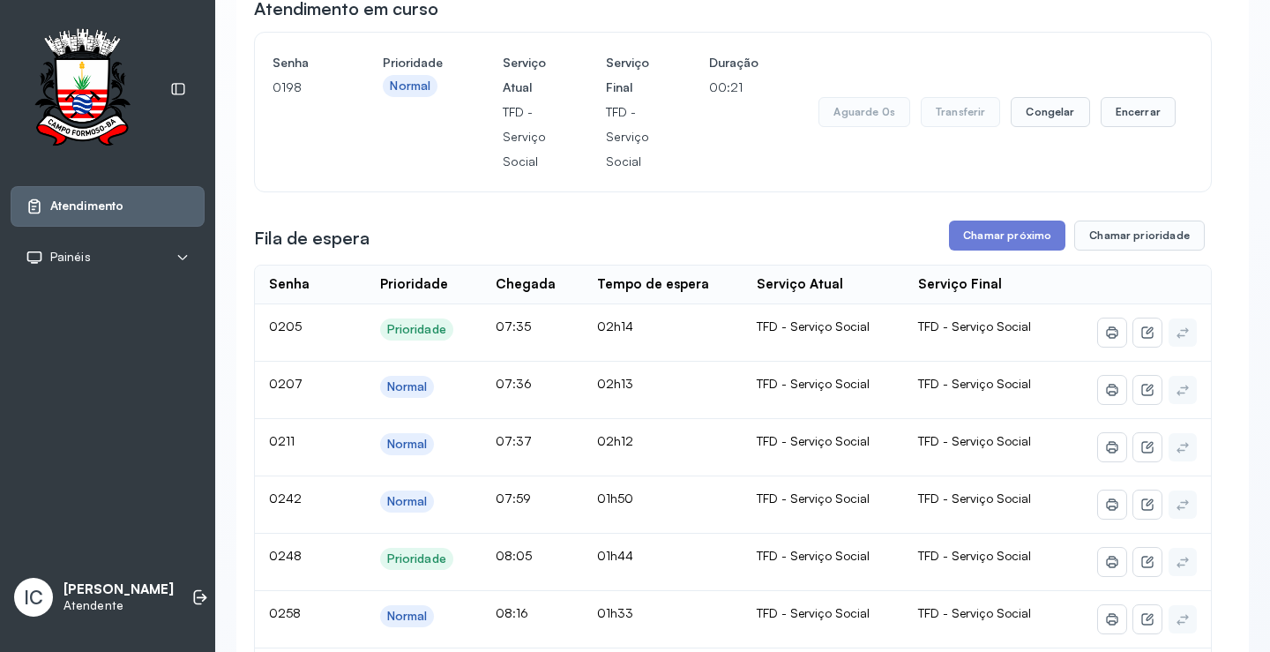
scroll to position [176, 0]
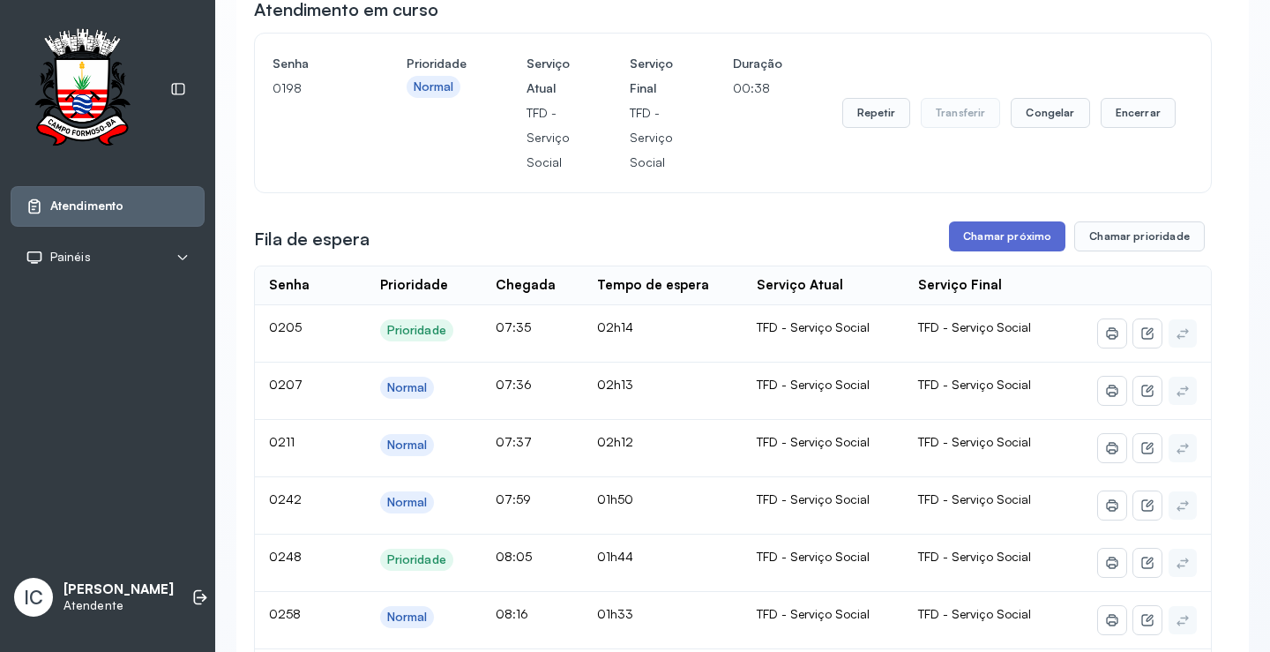
click at [998, 243] on button "Chamar próximo" at bounding box center [1007, 236] width 116 height 30
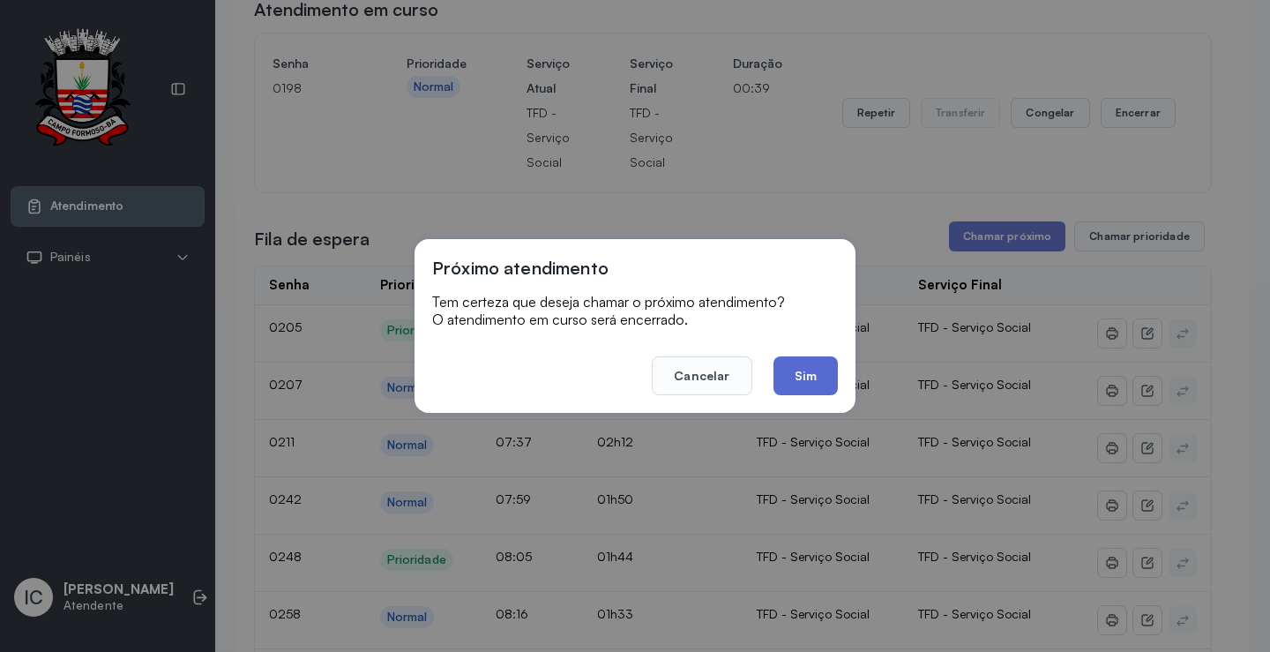
click at [797, 377] on button "Sim" at bounding box center [806, 375] width 64 height 39
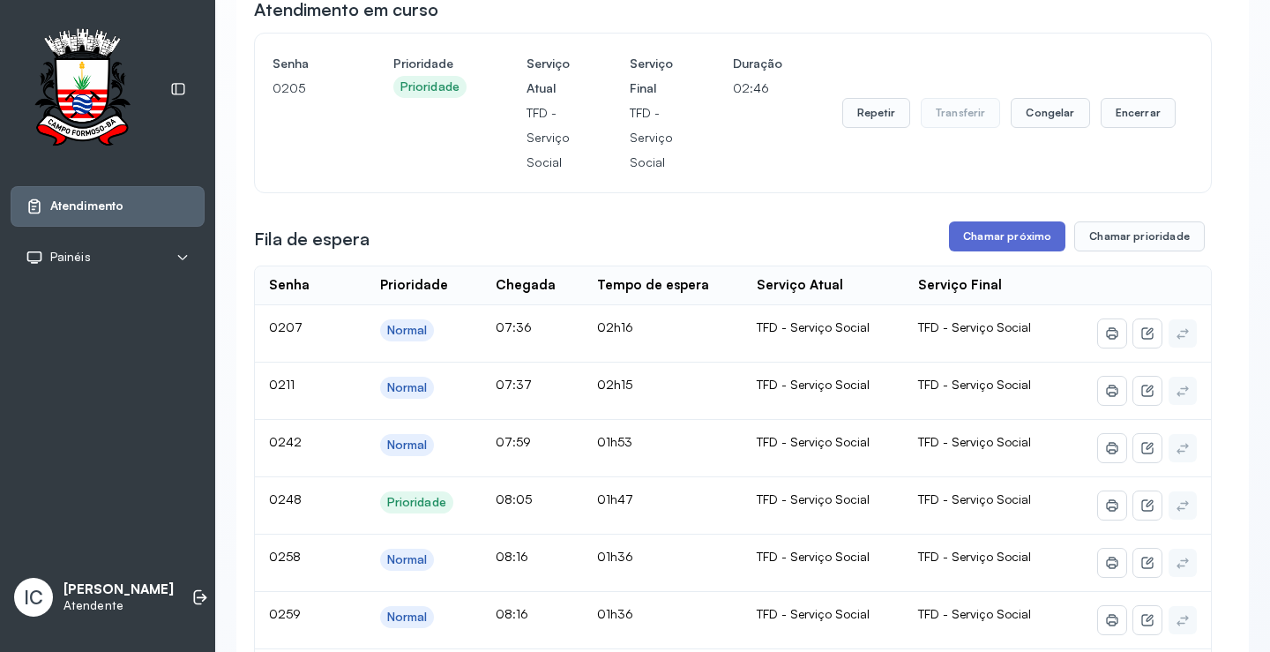
click at [1024, 233] on button "Chamar próximo" at bounding box center [1007, 236] width 116 height 30
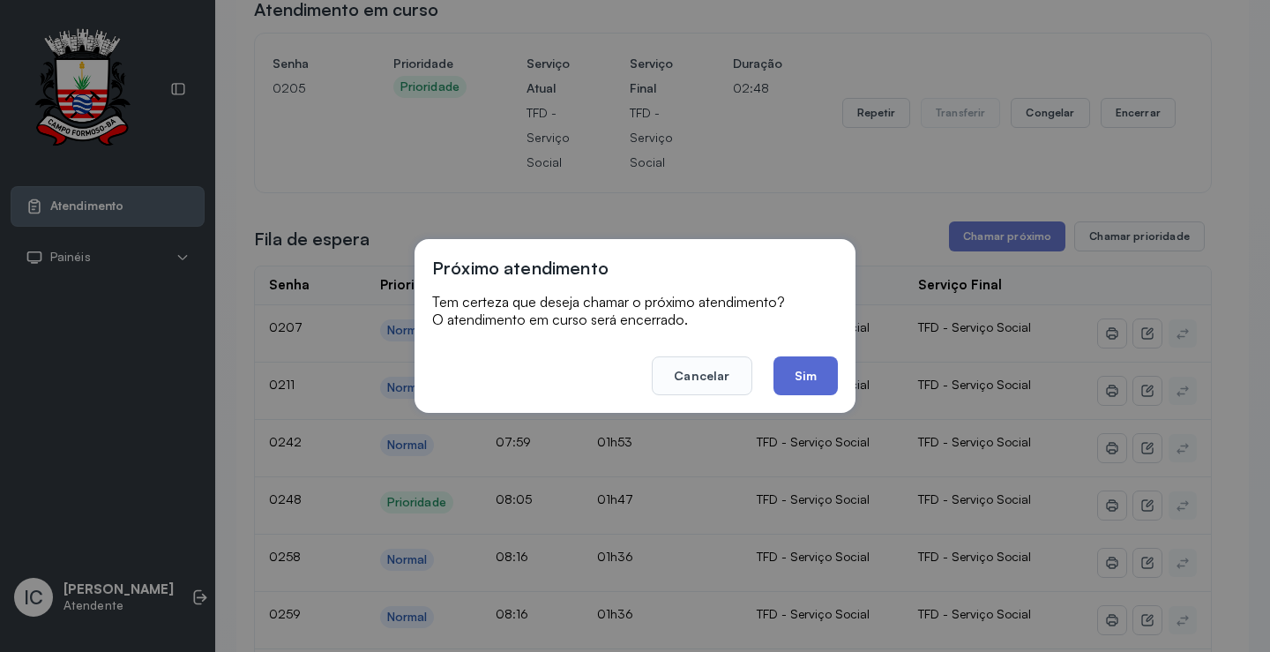
click at [804, 369] on button "Sim" at bounding box center [806, 375] width 64 height 39
